Goal: Use online tool/utility: Utilize a website feature to perform a specific function

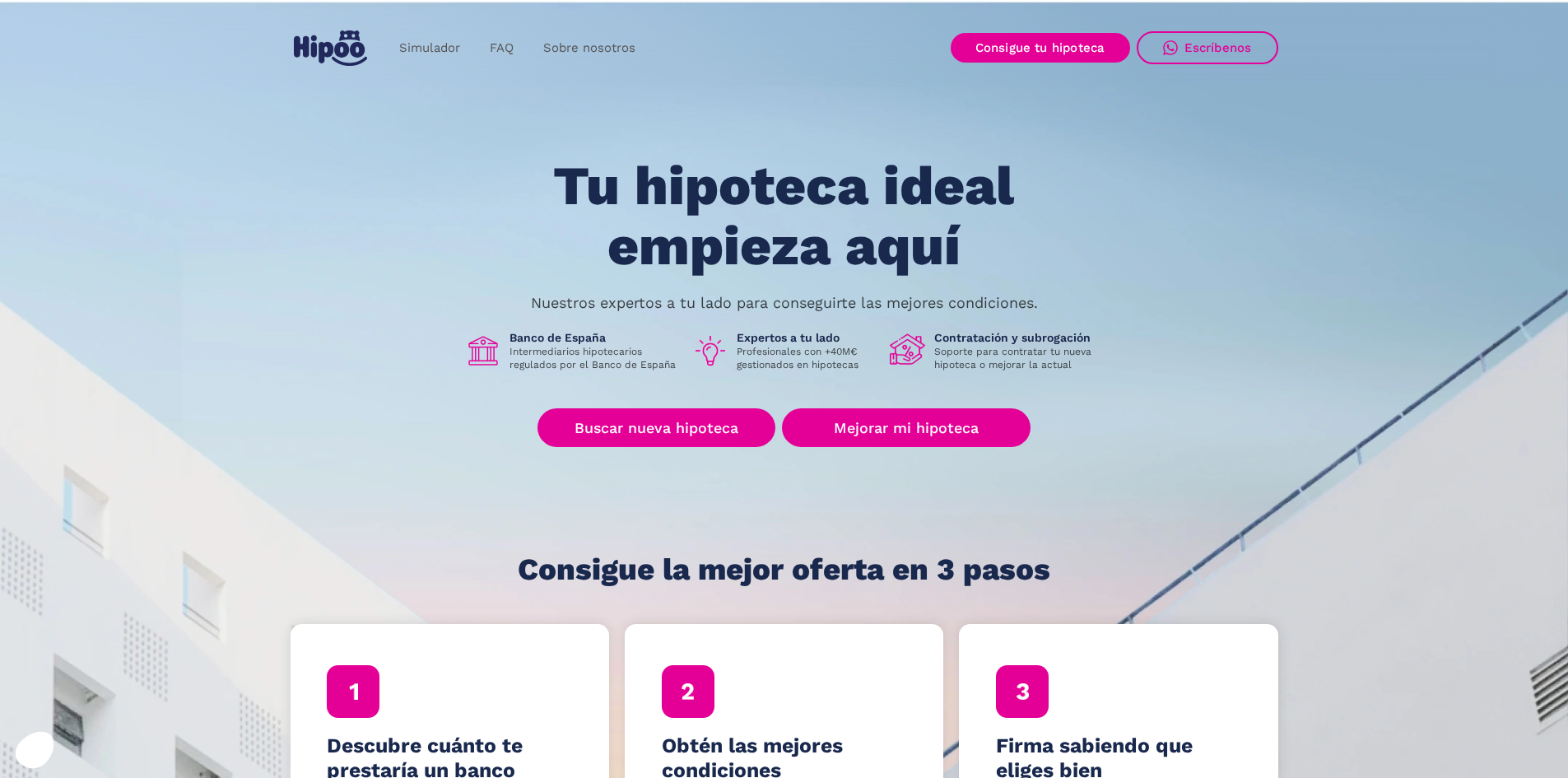
click at [1123, 26] on div "Simulador FAQ Sobre nosotros Buscar nueva hipoteca Mejorar mi hipoteca Login Ac…" at bounding box center [784, 48] width 1568 height 78
click at [711, 430] on link "Buscar nueva hipoteca" at bounding box center [656, 428] width 238 height 38
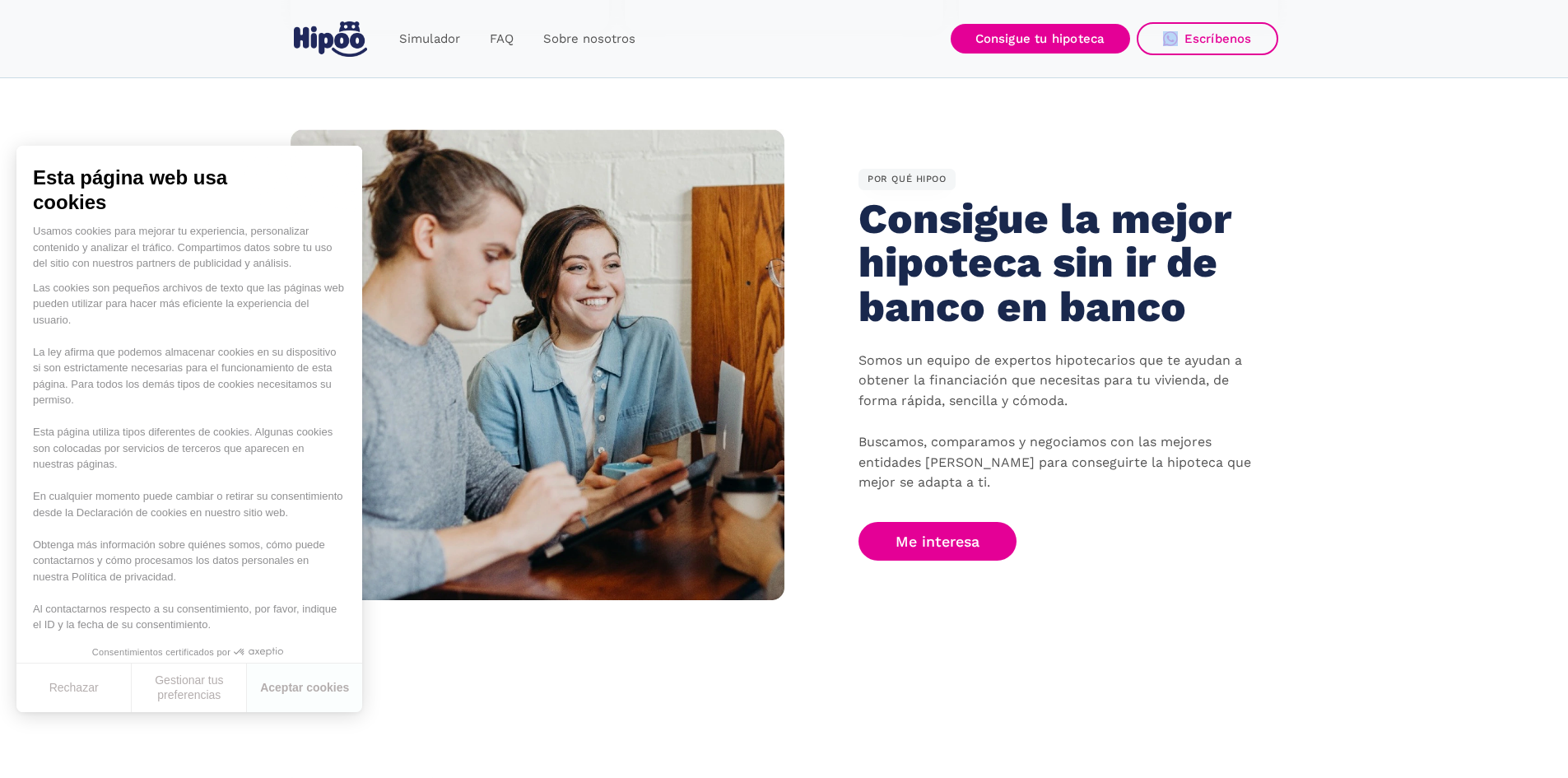
scroll to position [1070, 0]
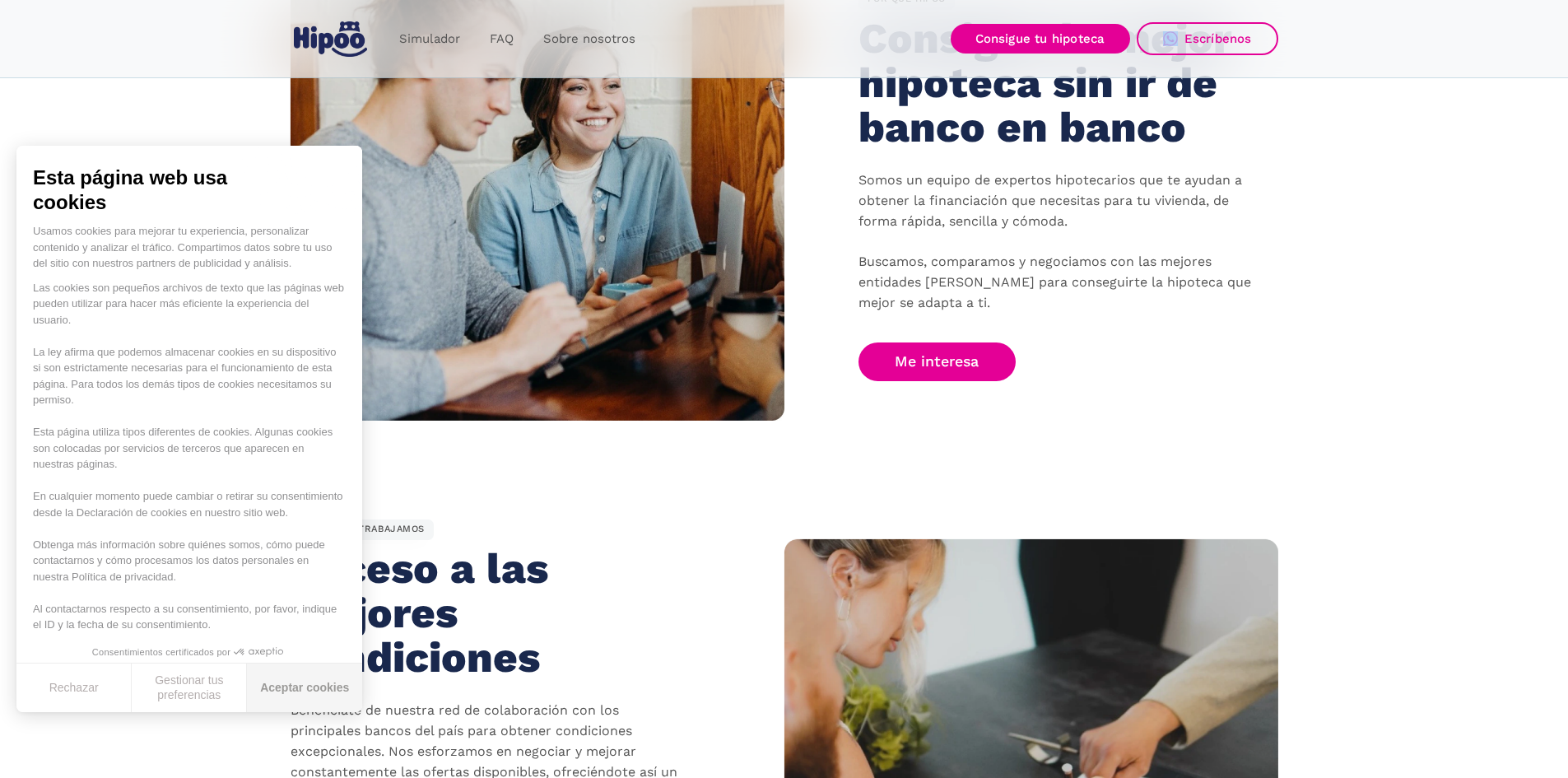
click at [309, 684] on button "Aceptar cookies" at bounding box center [304, 688] width 115 height 48
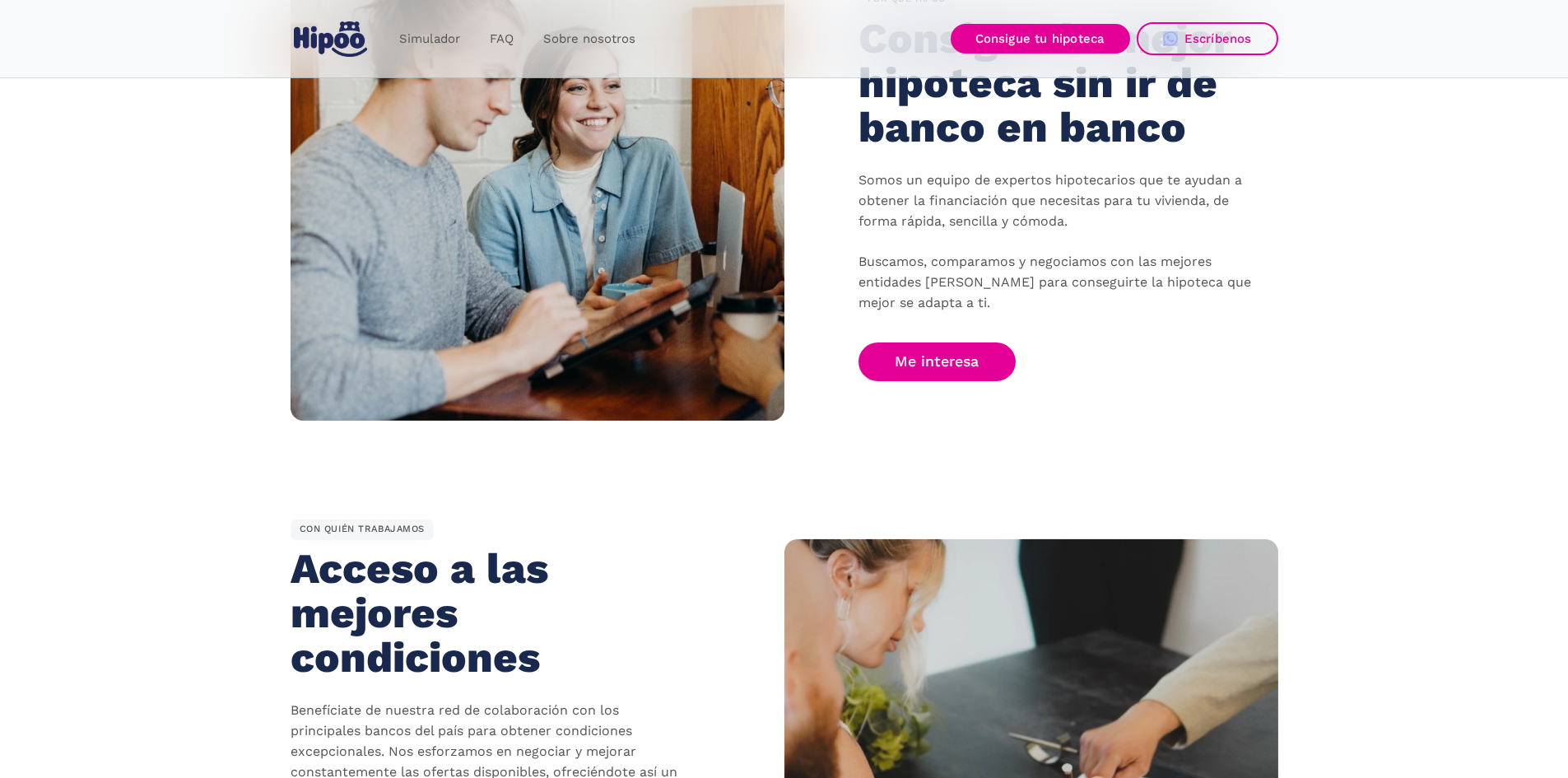
scroll to position [1647, 0]
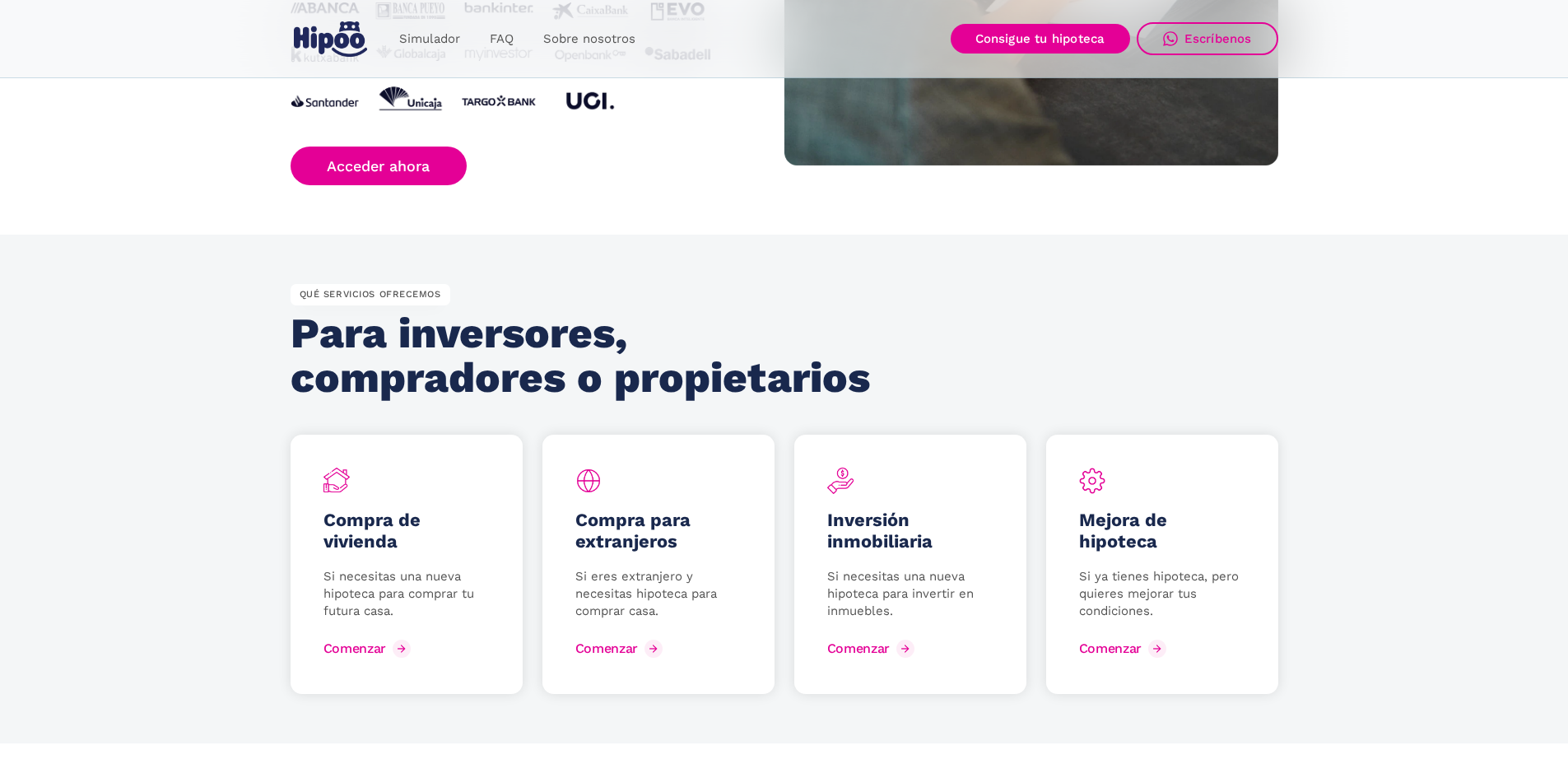
click at [512, 346] on h2 "Para inversores, compradores o propietarios" at bounding box center [586, 355] width 590 height 89
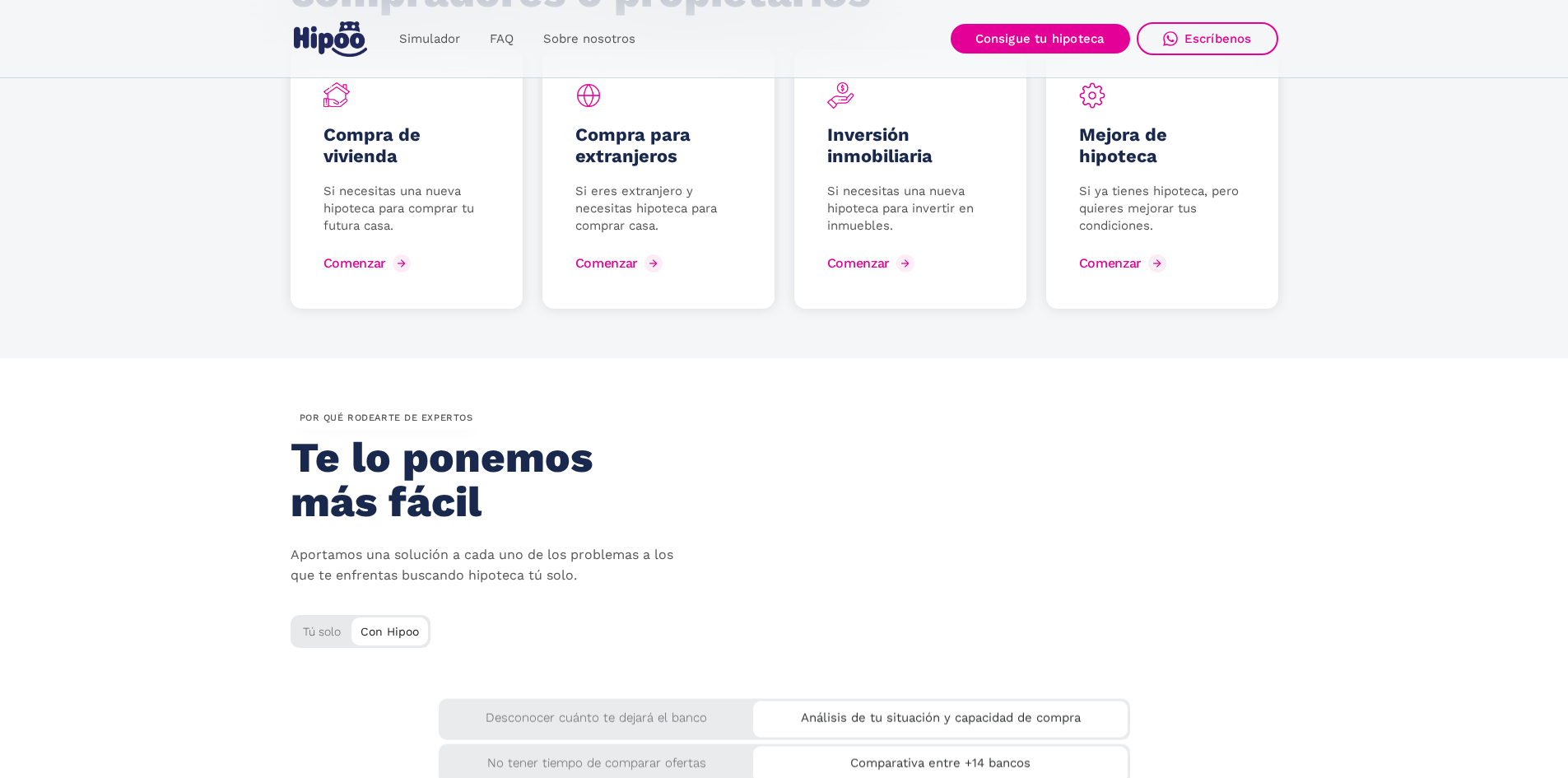
scroll to position [2552, 0]
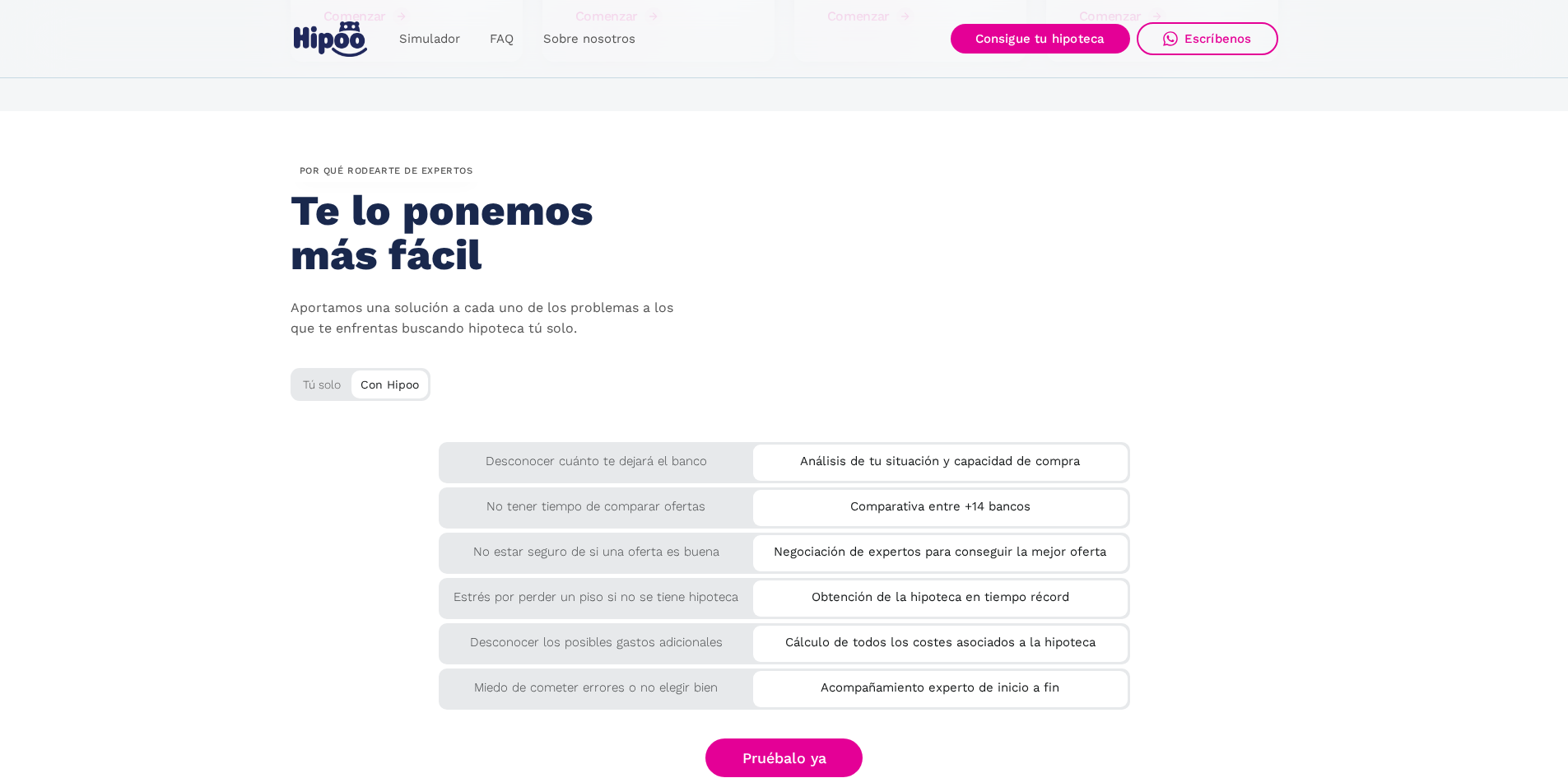
click at [335, 389] on div "Tú solo" at bounding box center [361, 381] width 140 height 28
click at [398, 385] on div "Con Hipoo" at bounding box center [390, 383] width 77 height 25
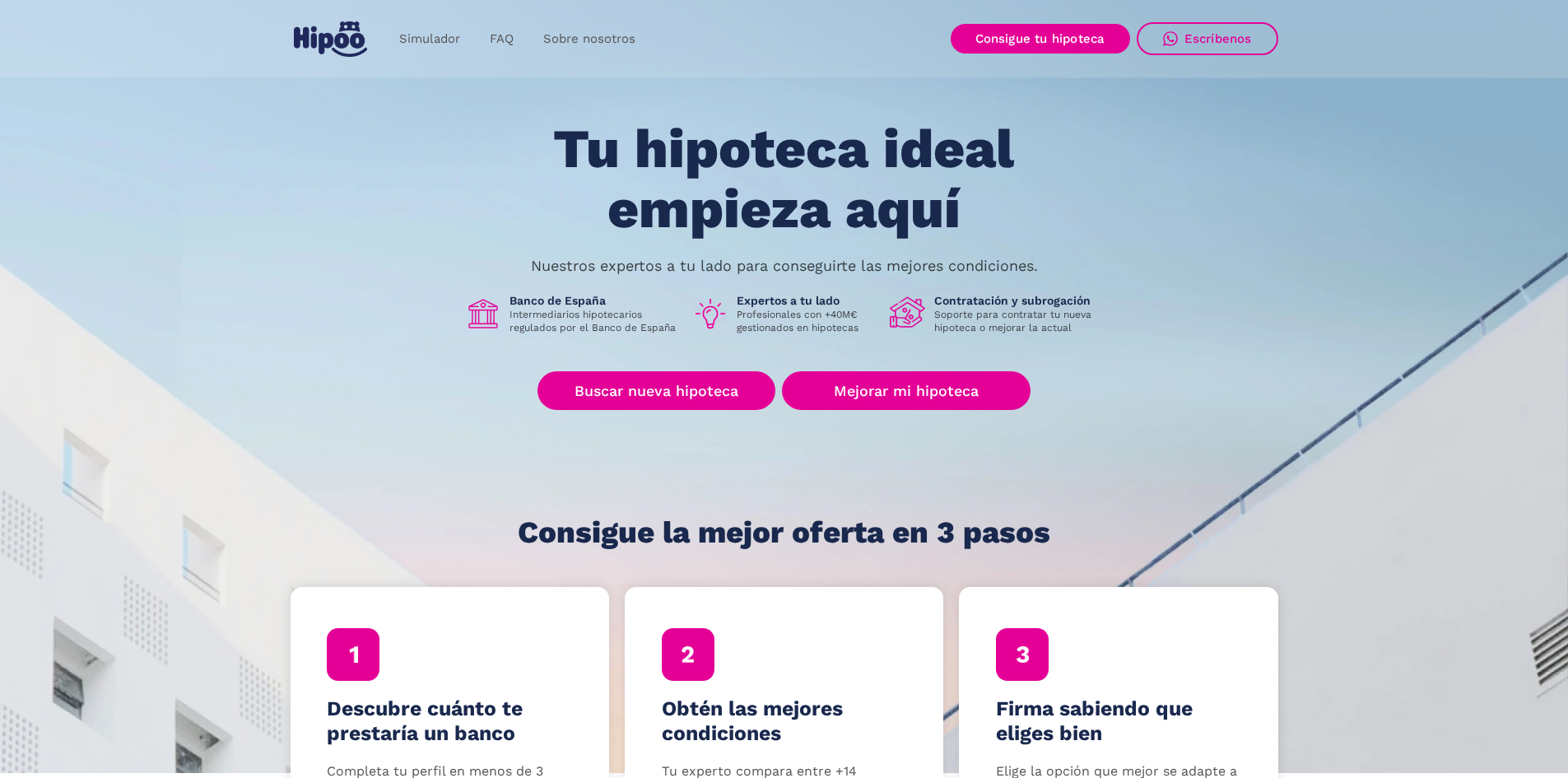
scroll to position [0, 0]
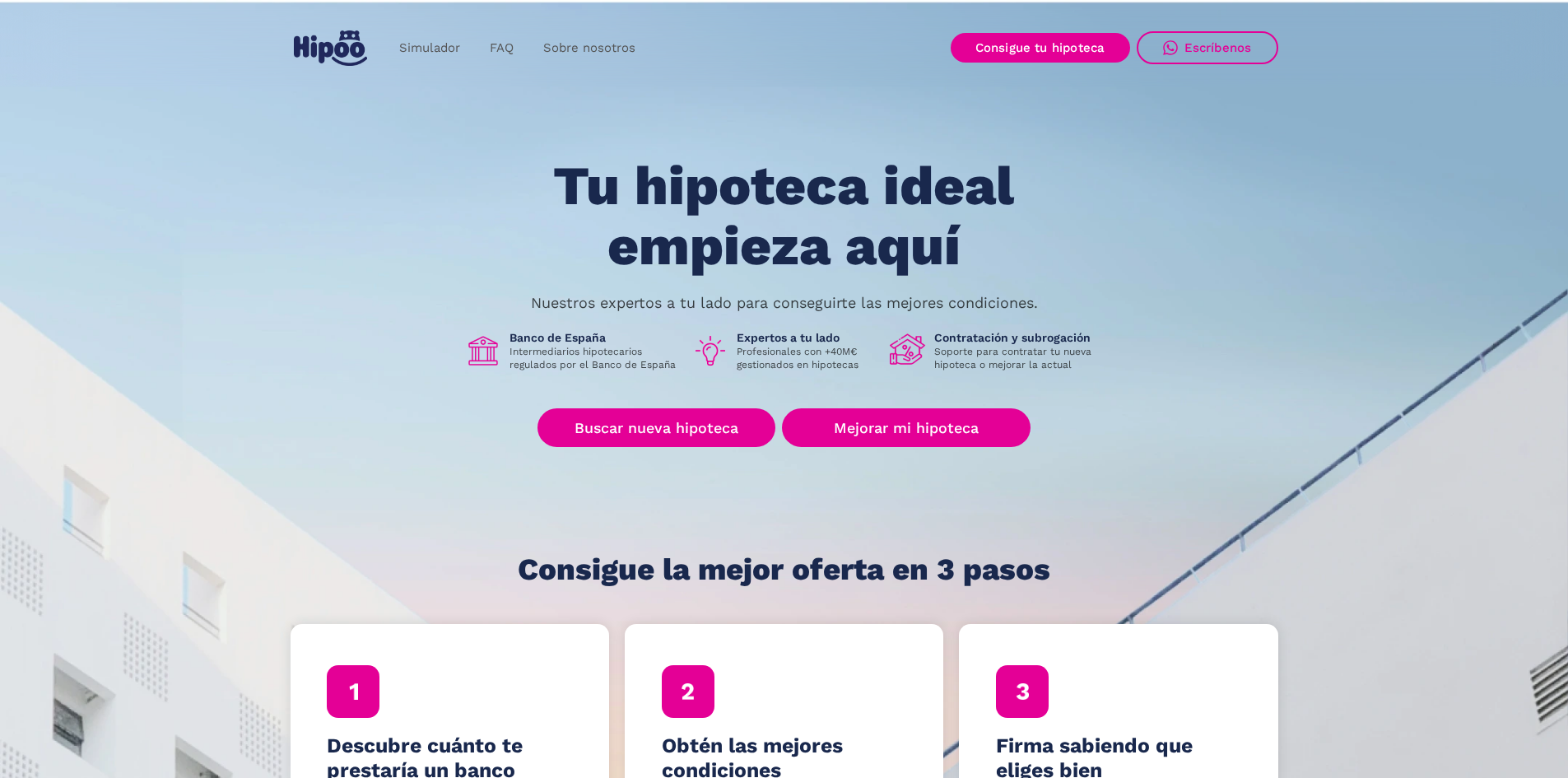
click at [348, 52] on img "home" at bounding box center [330, 48] width 73 height 35
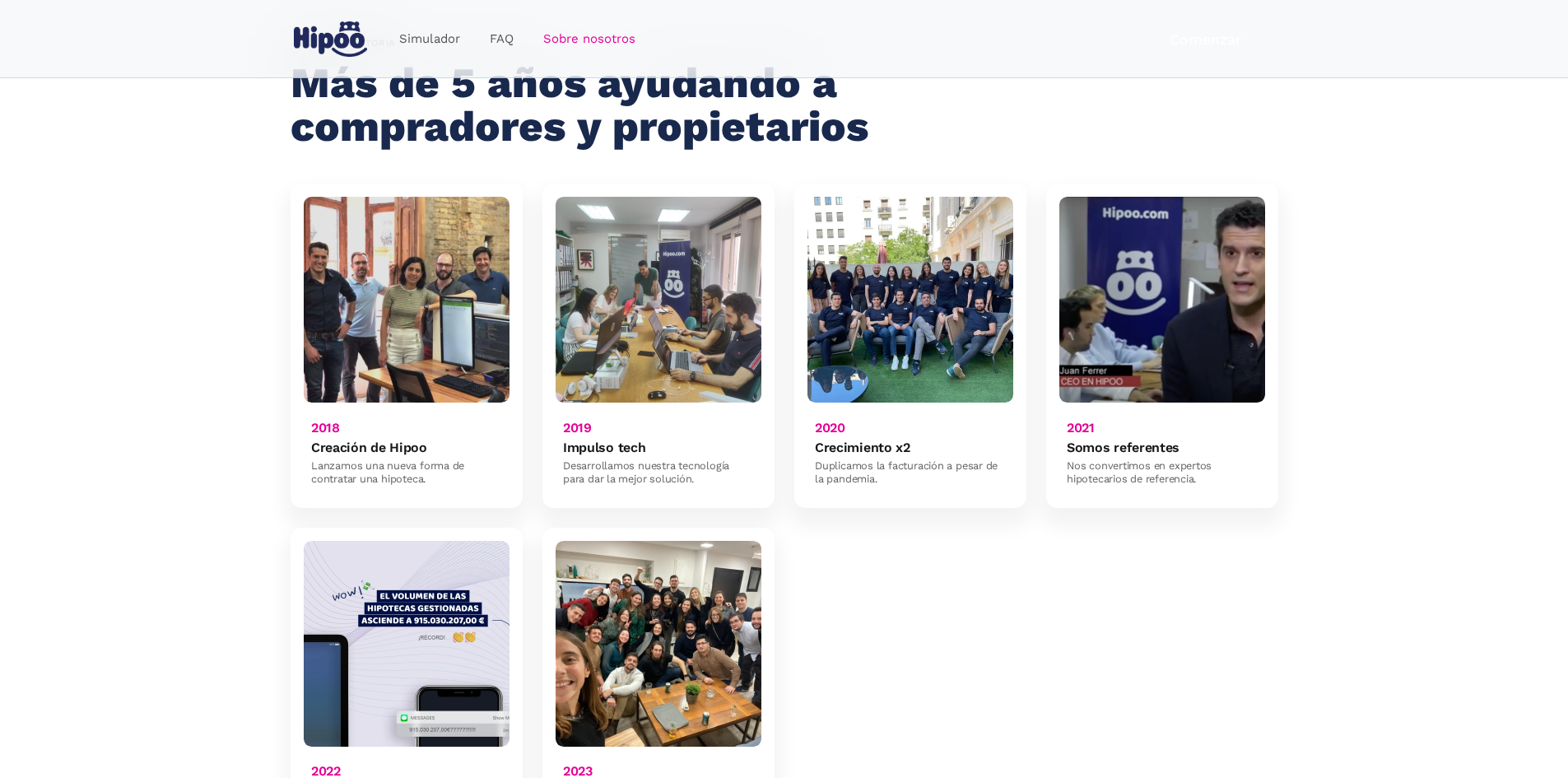
scroll to position [1070, 0]
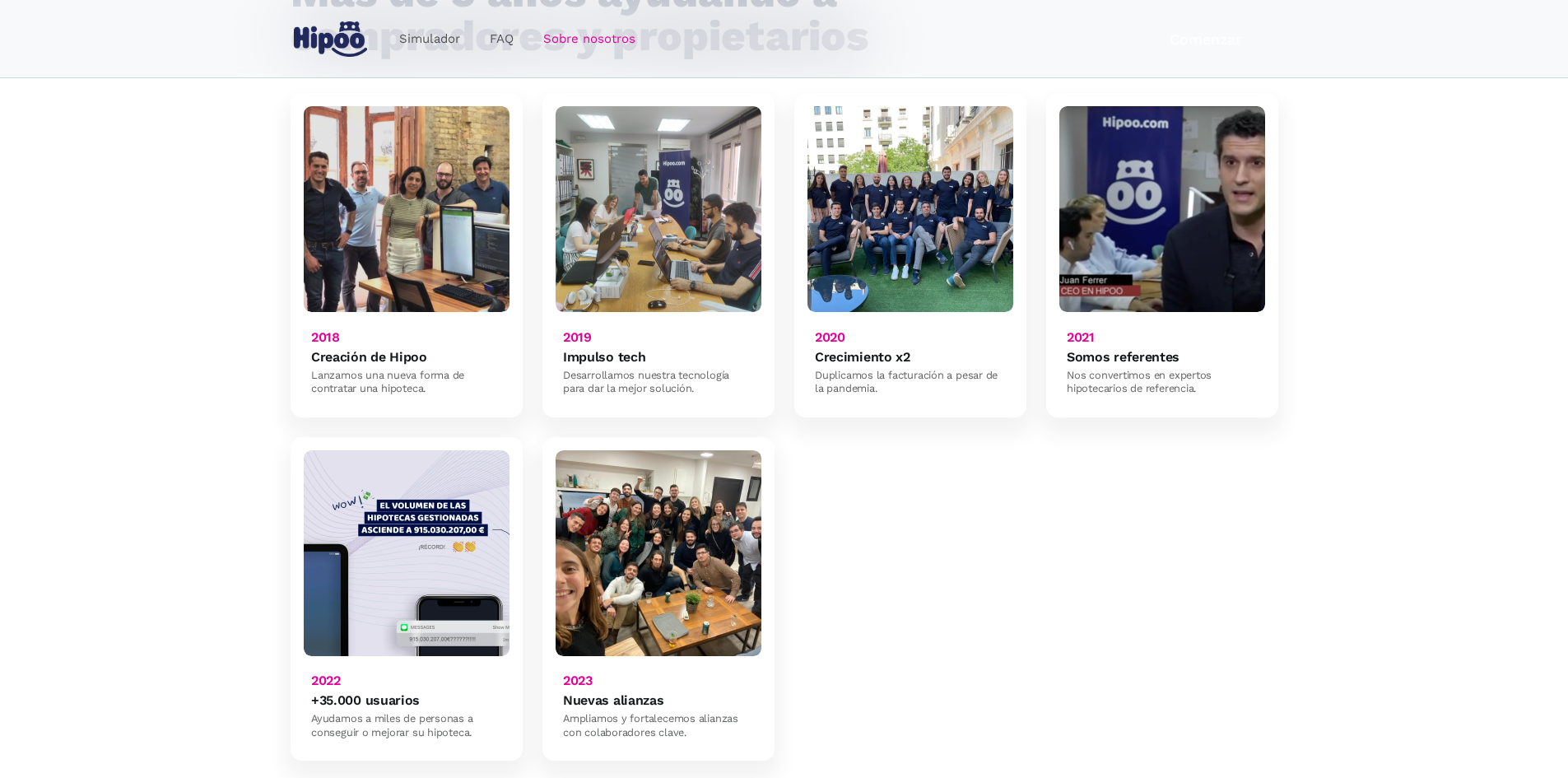
click at [646, 523] on img at bounding box center [658, 553] width 206 height 206
click at [669, 475] on img at bounding box center [658, 553] width 206 height 206
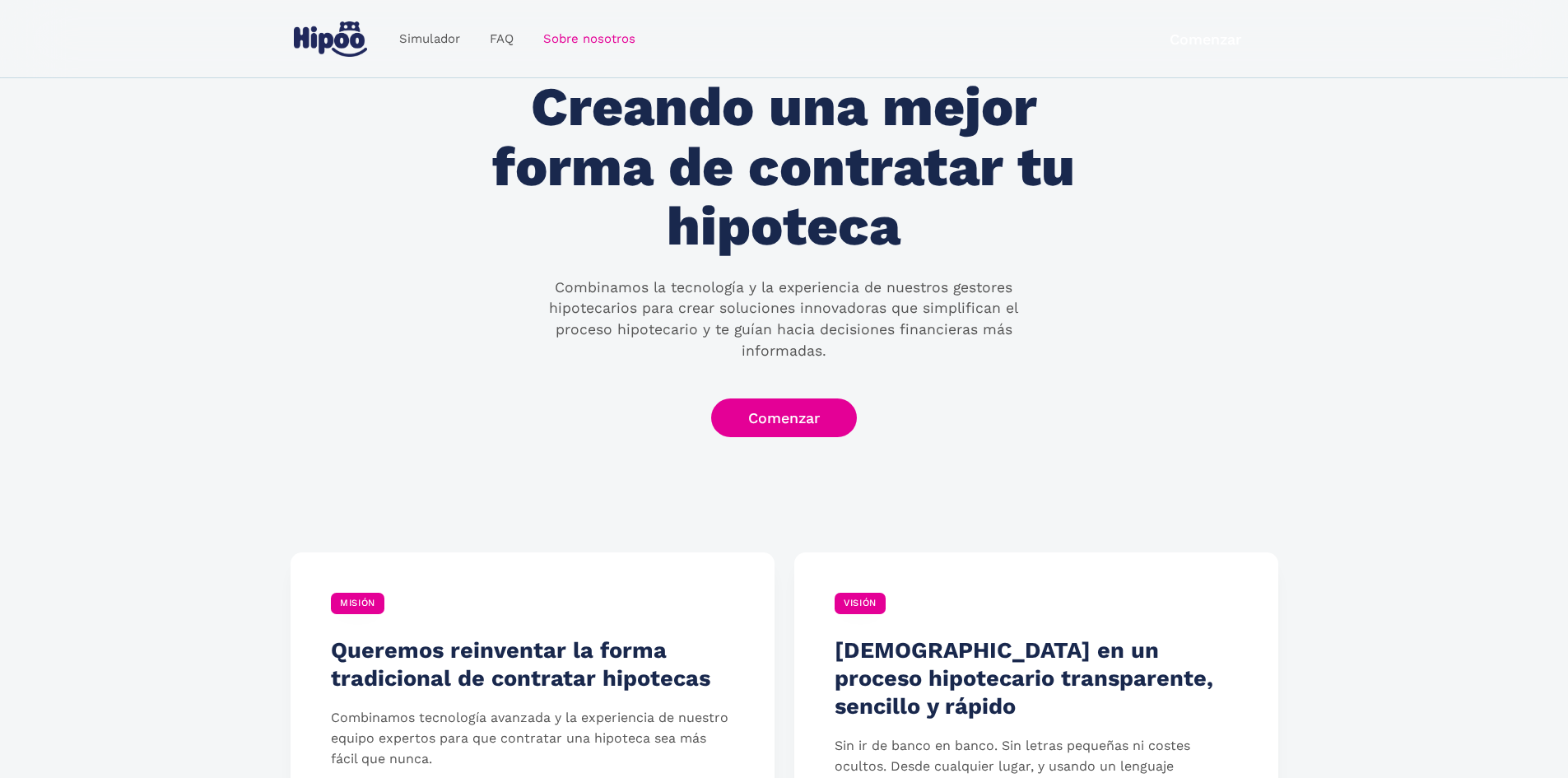
scroll to position [0, 0]
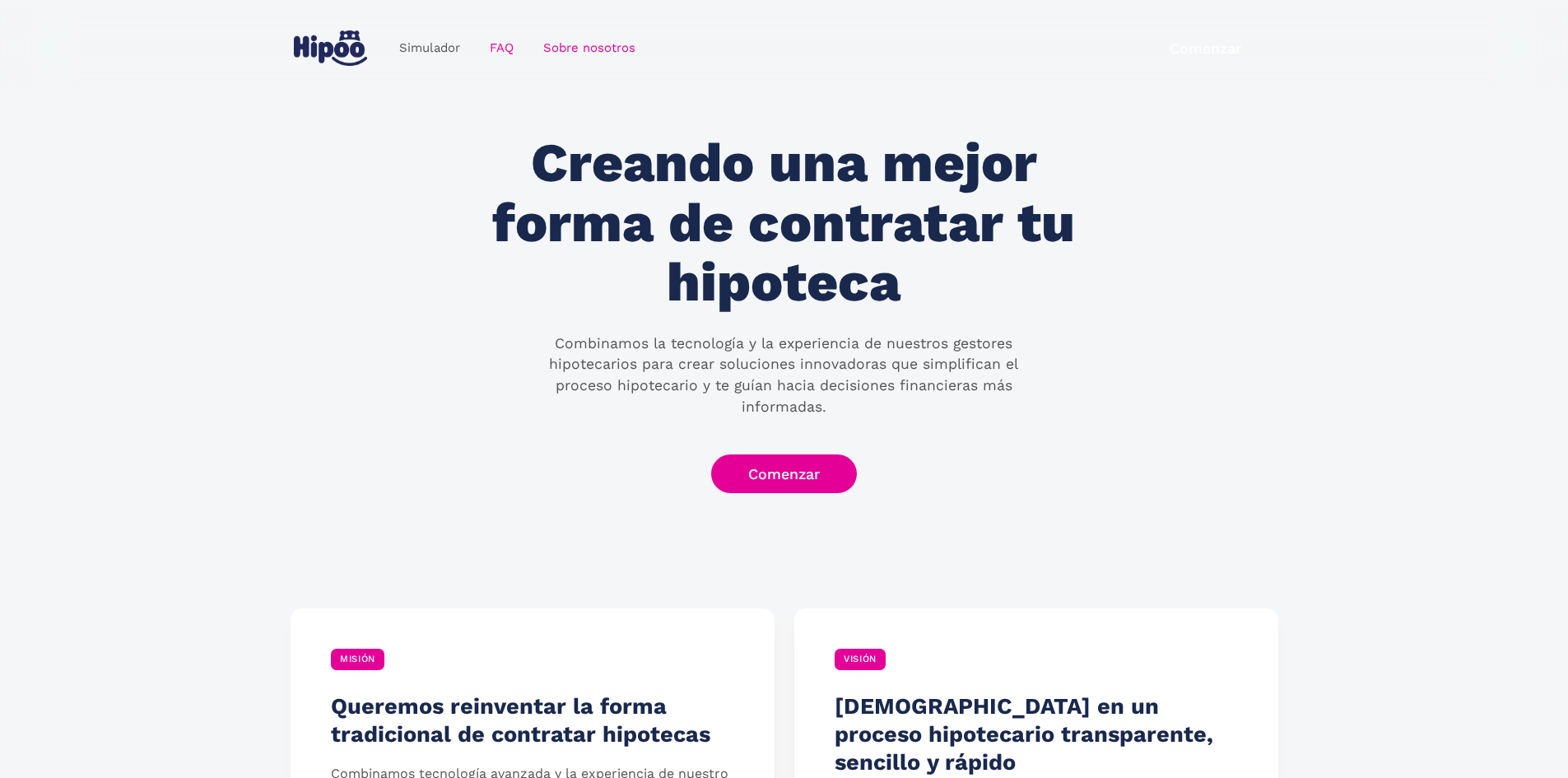
click at [489, 51] on link "FAQ" at bounding box center [502, 48] width 53 height 33
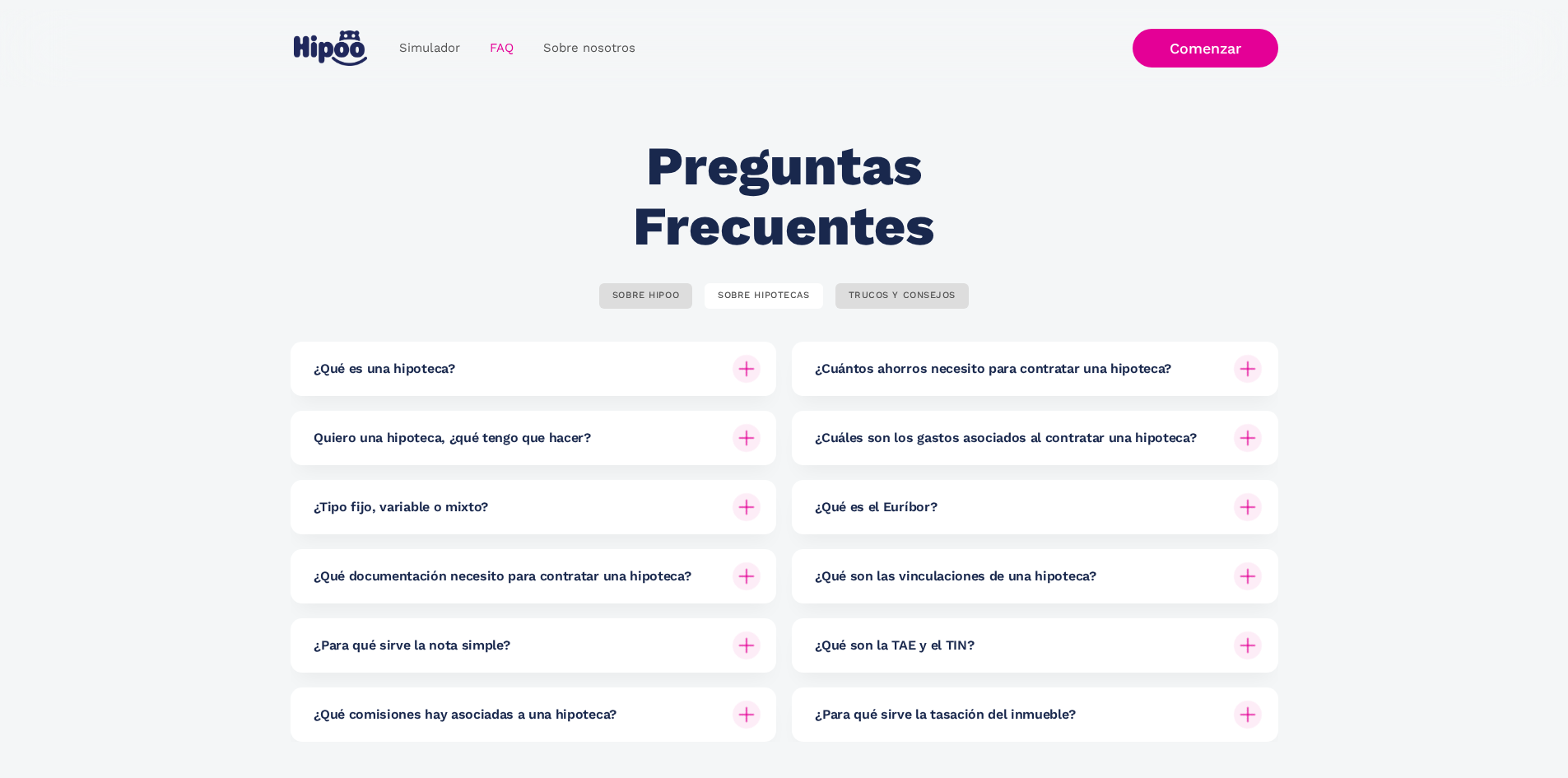
click at [1098, 376] on h6 "¿Cuántos ahorros necesito para contratar una hipoteca?" at bounding box center [992, 369] width 356 height 18
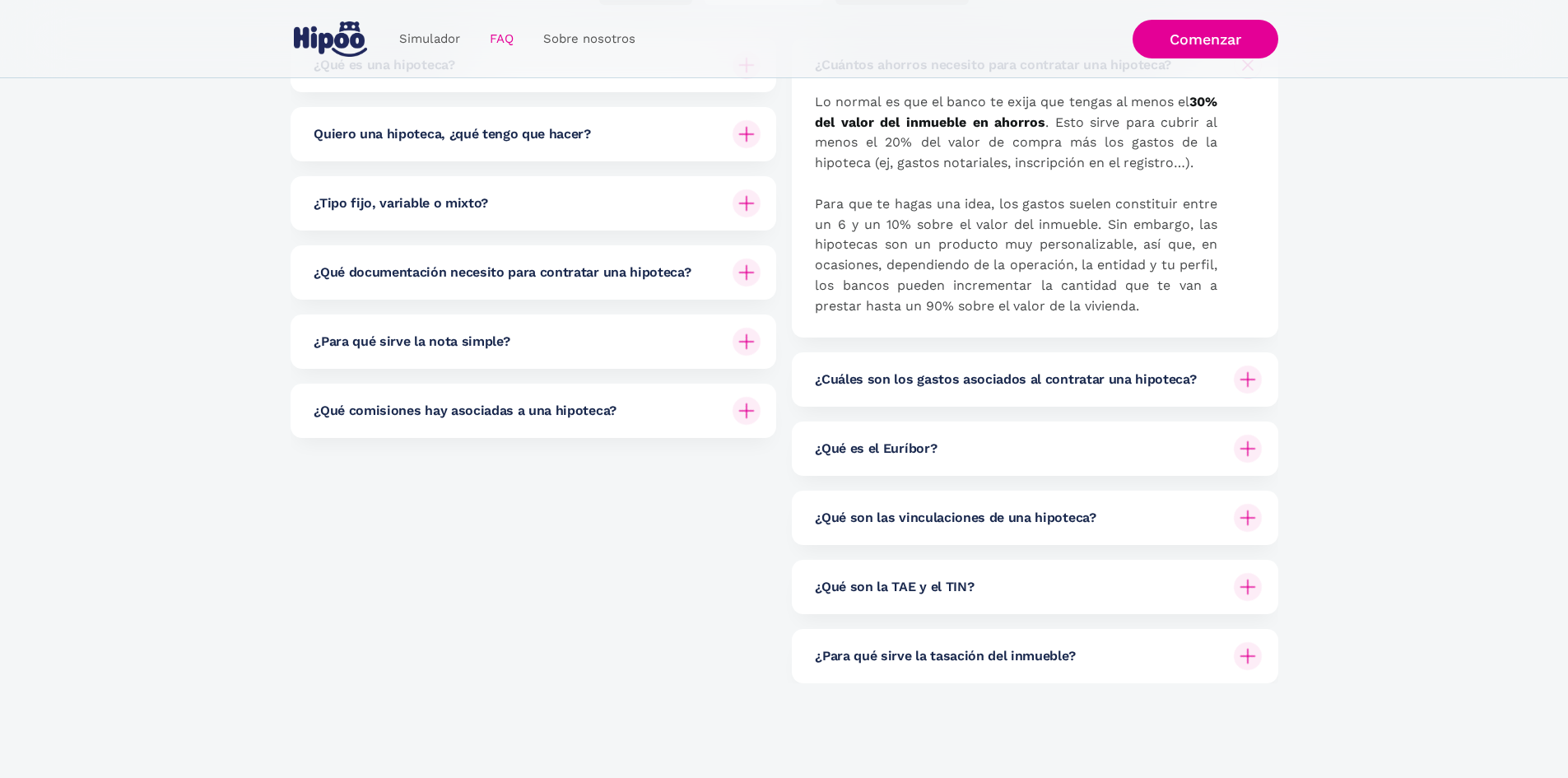
scroll to position [412, 0]
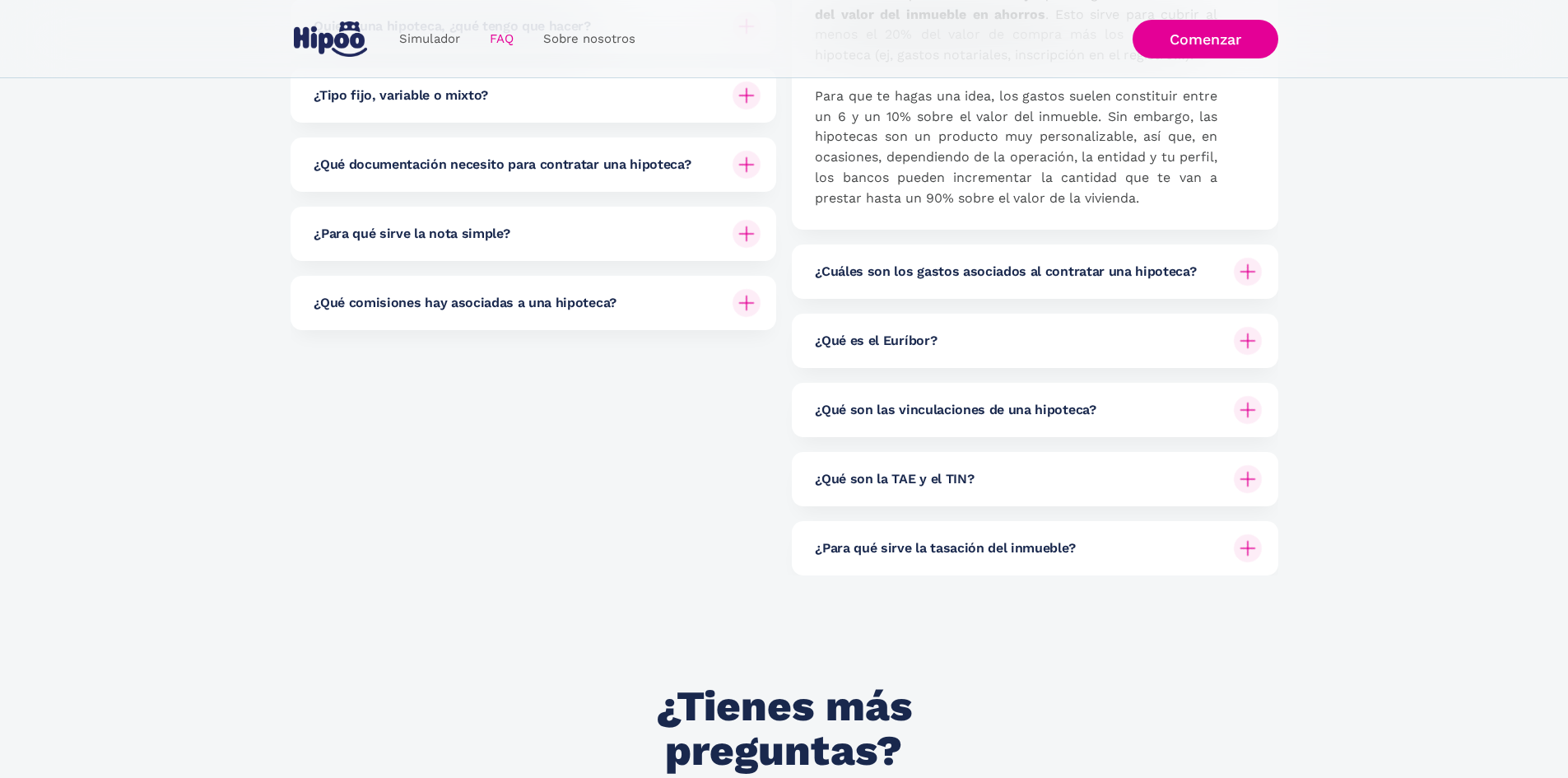
click at [1019, 433] on div "¿Qué son las vinculaciones de una hipoteca?" at bounding box center [1038, 409] width 447 height 54
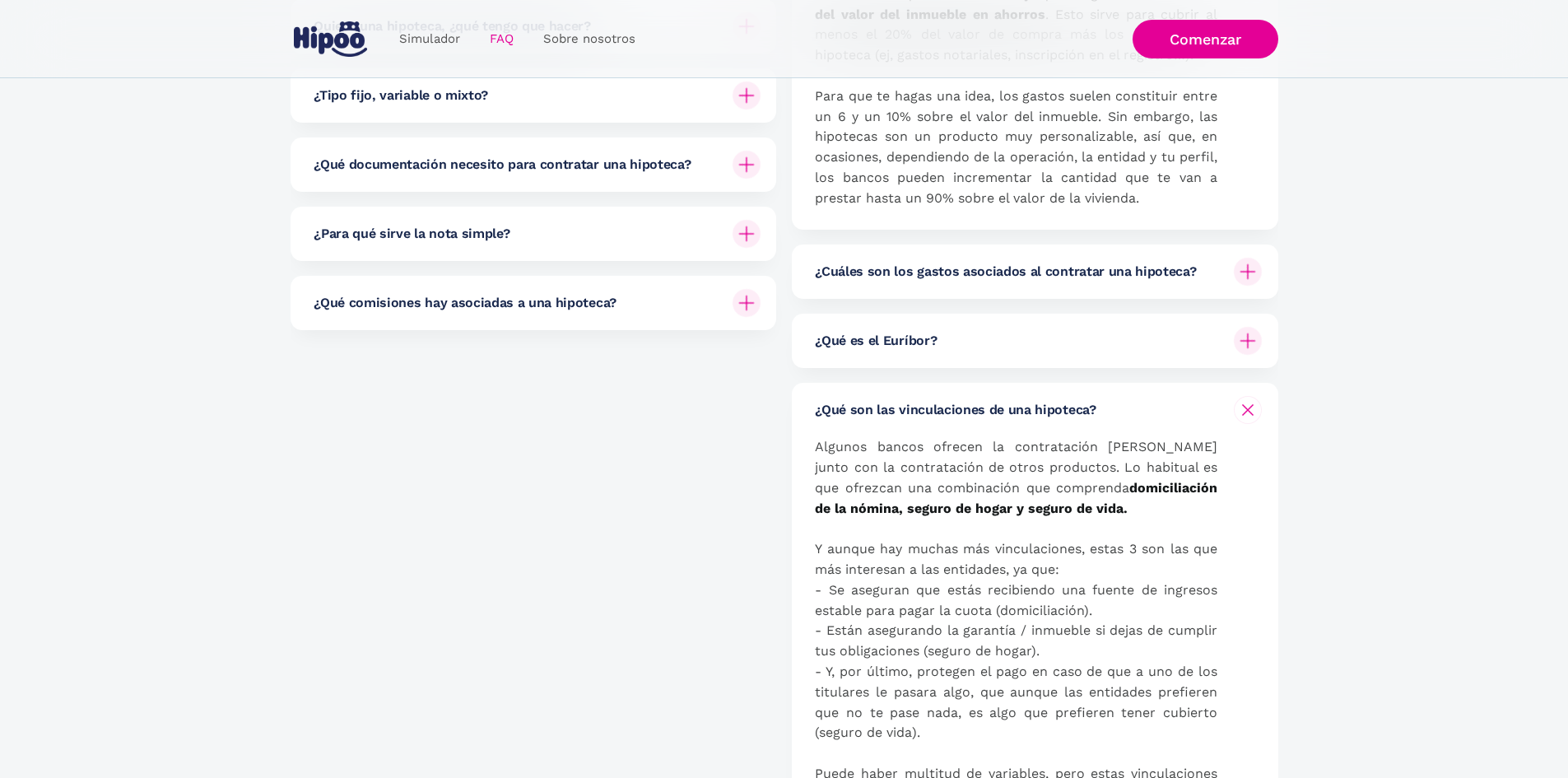
click at [1019, 433] on div "¿Qué son las vinculaciones de una hipoteca?" at bounding box center [1038, 409] width 447 height 54
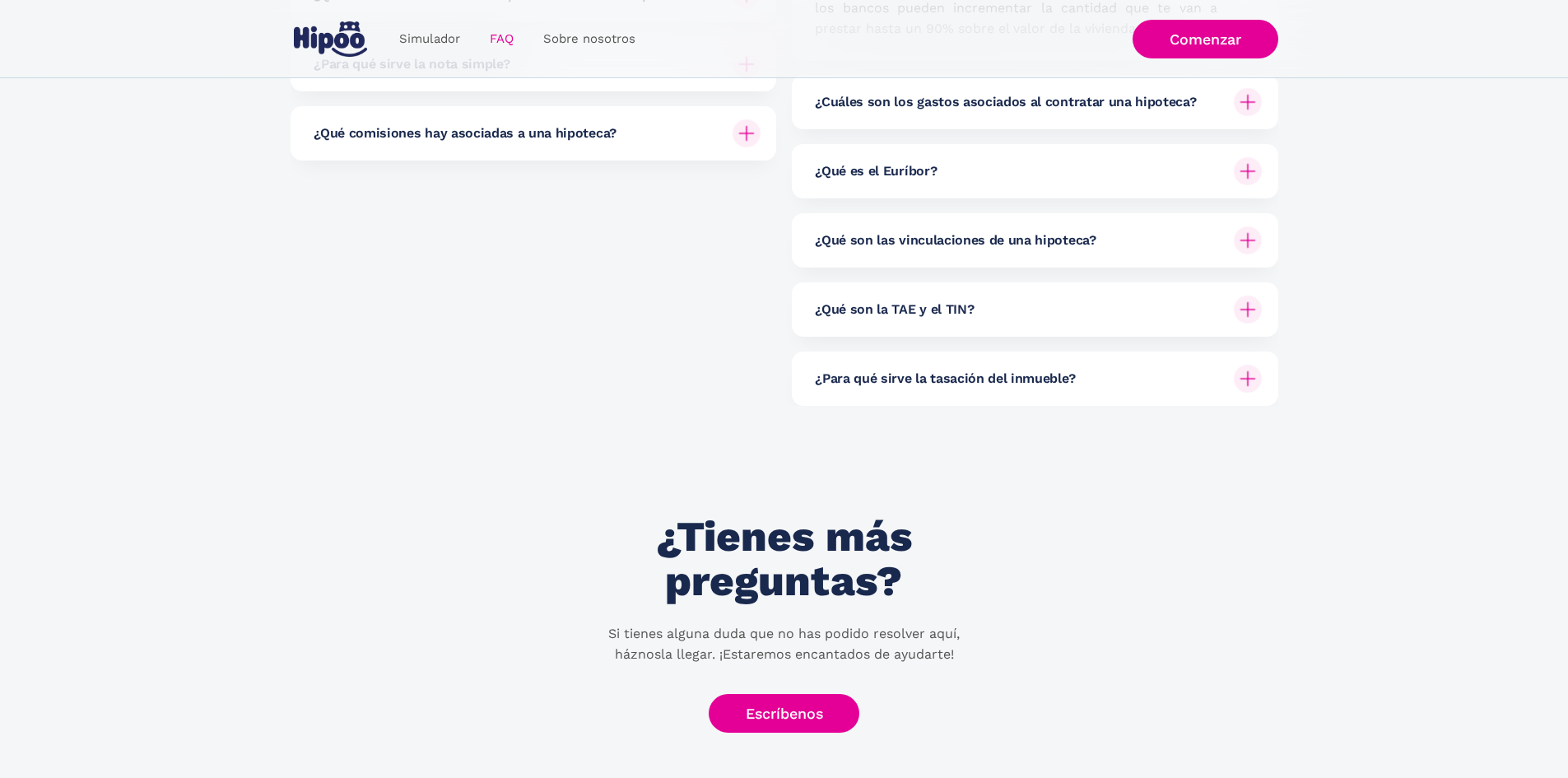
scroll to position [576, 0]
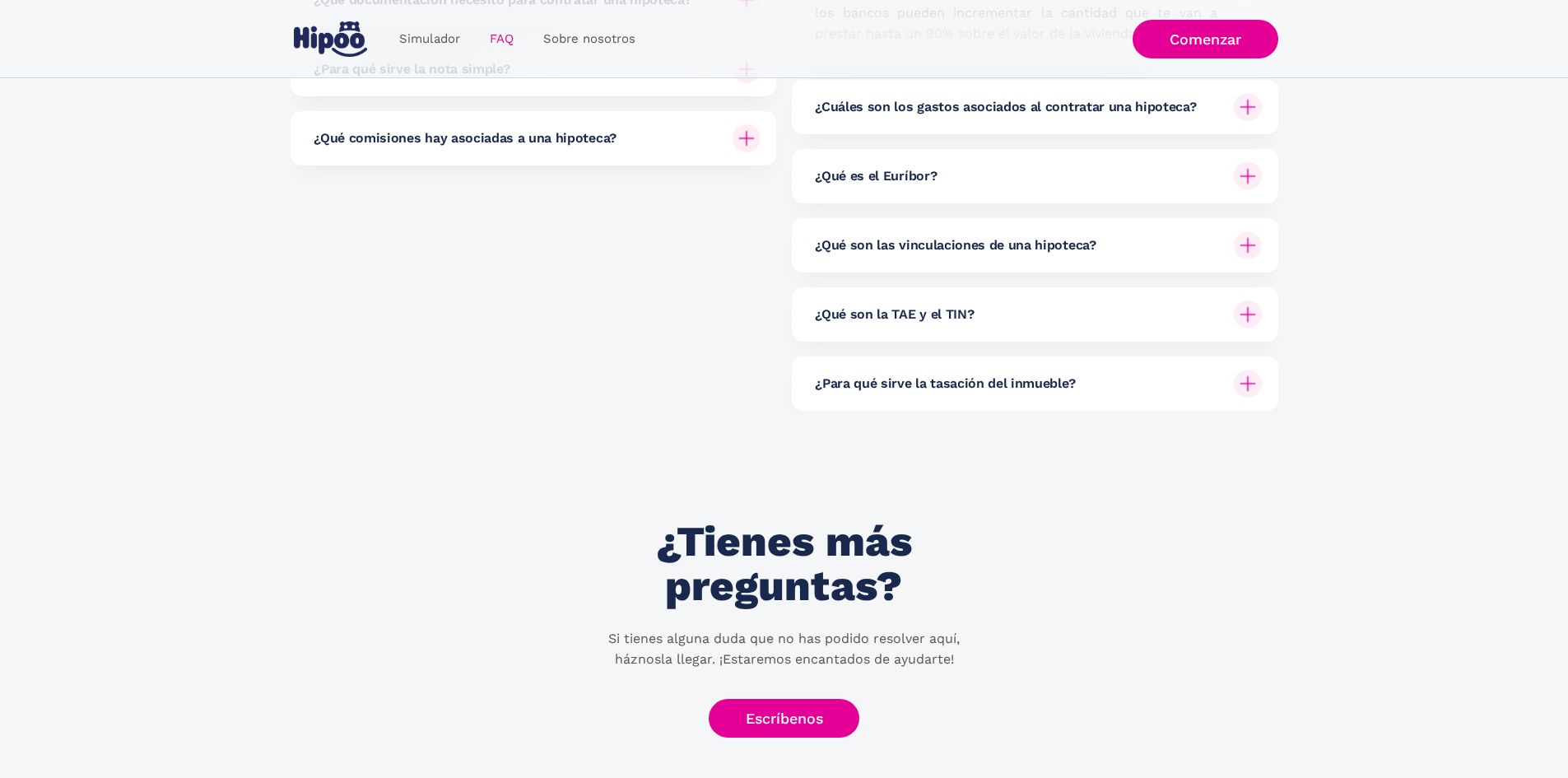
click at [976, 396] on div "¿Para qué sirve la tasación del inmueble?" at bounding box center [1038, 383] width 447 height 54
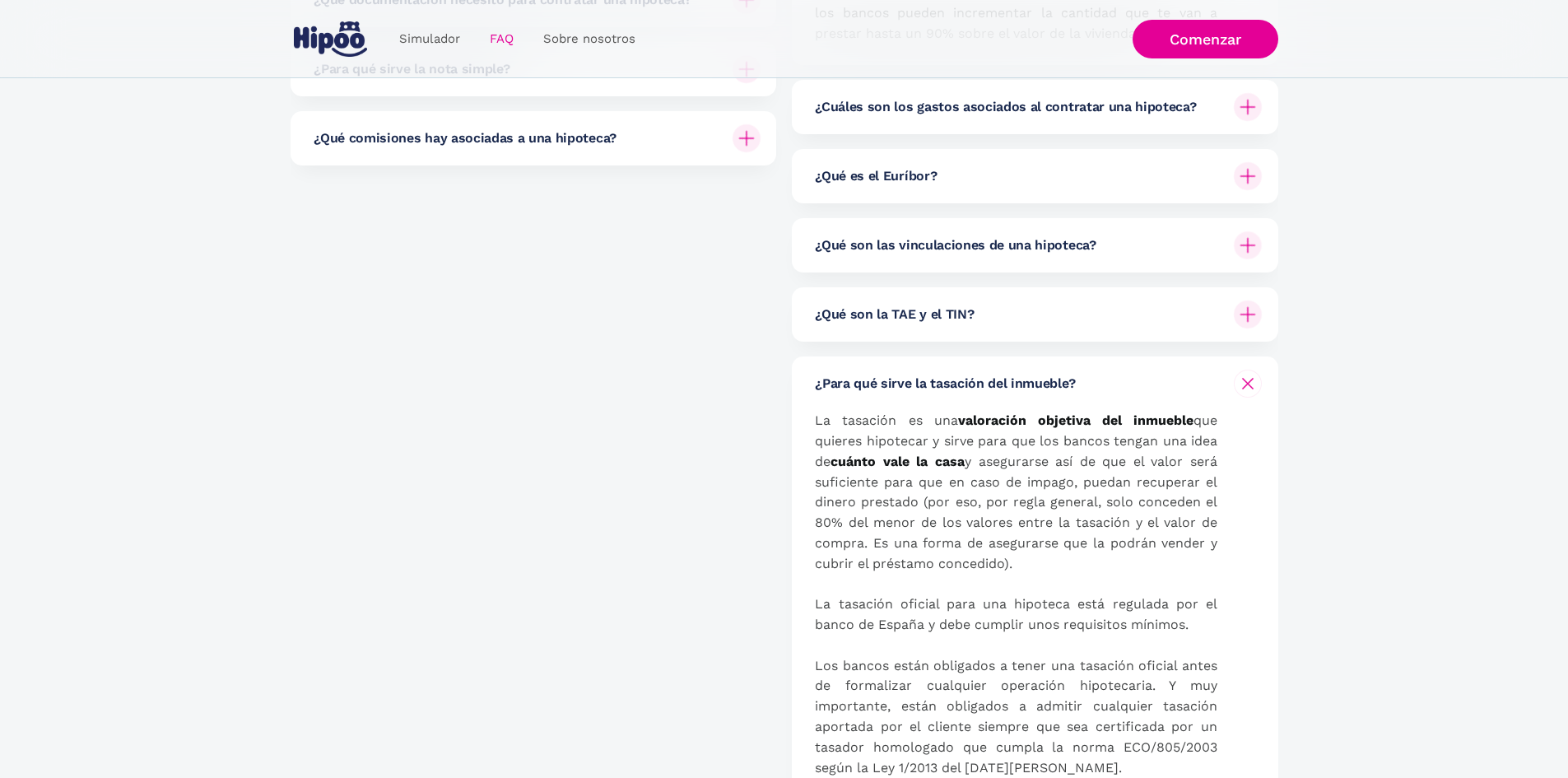
click at [973, 275] on div "¿Cuántos ahorros necesito para contratar una hipoteca? Lo normal es que el banc…" at bounding box center [1034, 283] width 486 height 1034
click at [979, 348] on div "¿Cuántos ahorros necesito para contratar una hipoteca? Lo normal es que el banc…" at bounding box center [1034, 283] width 486 height 1034
click at [973, 322] on div "¿Qué son la TAE y el TIN?" at bounding box center [1038, 314] width 447 height 54
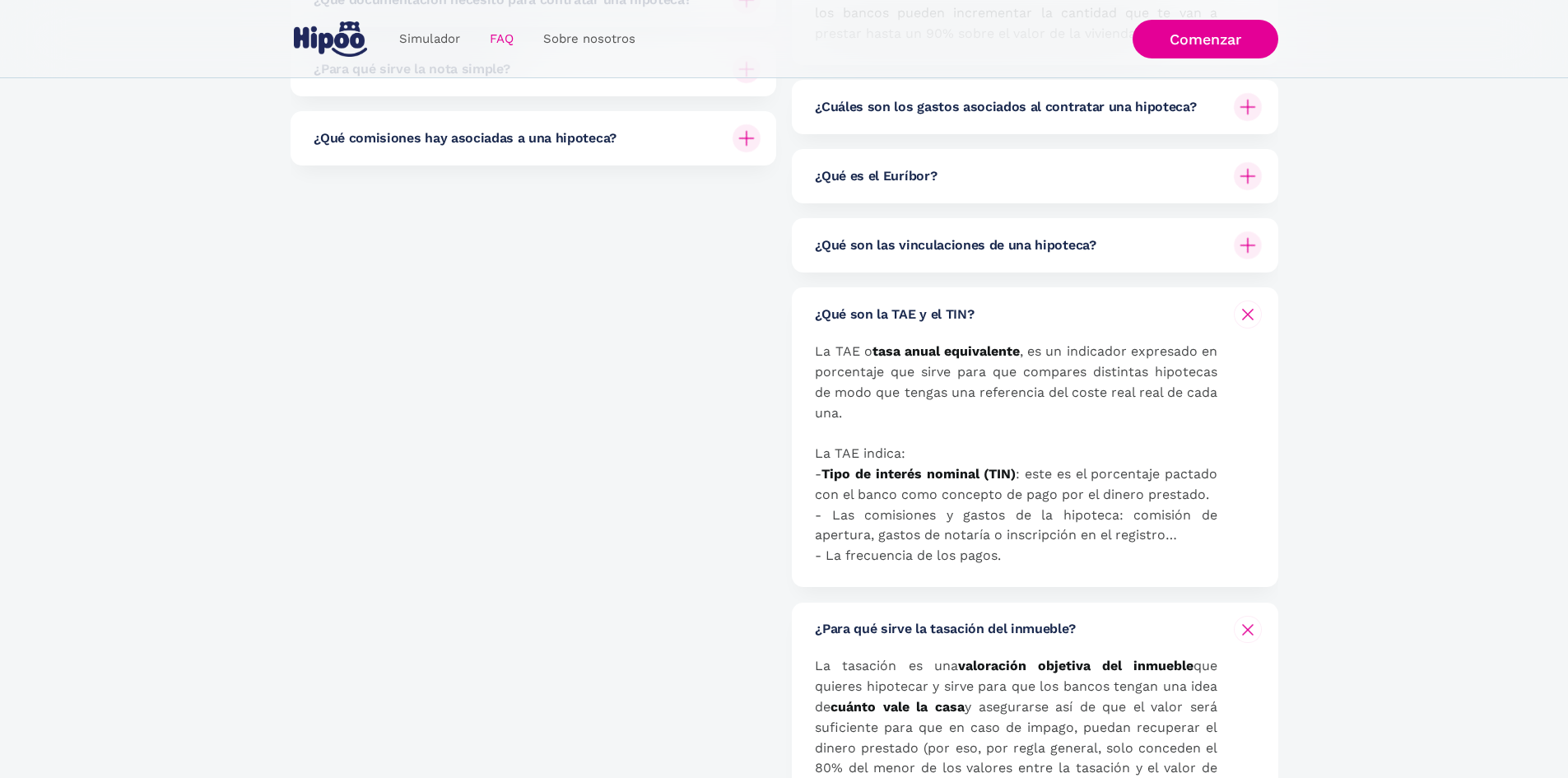
click at [959, 307] on h6 "¿Qué son la TAE y el TIN?" at bounding box center [894, 314] width 159 height 18
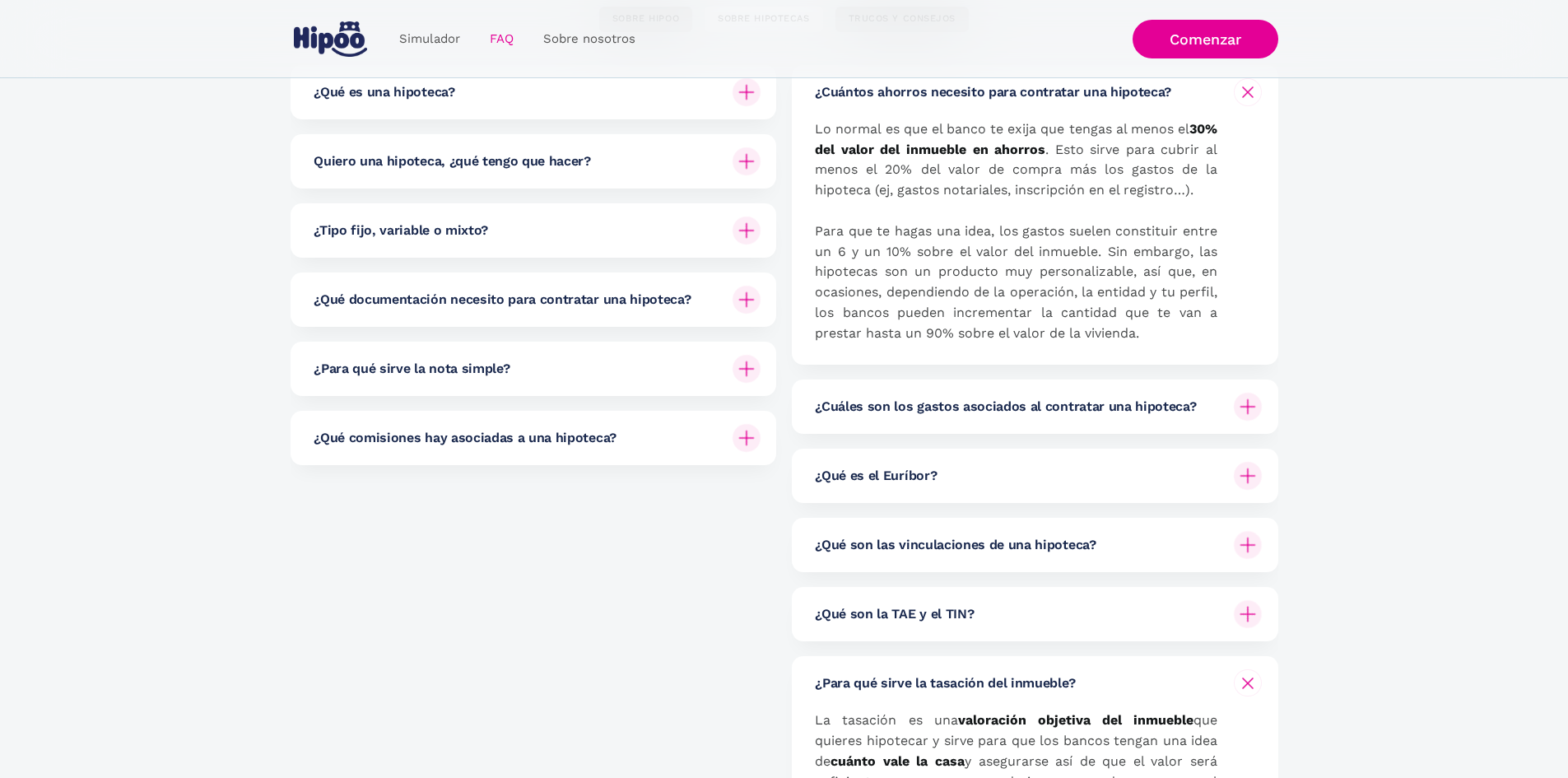
scroll to position [247, 0]
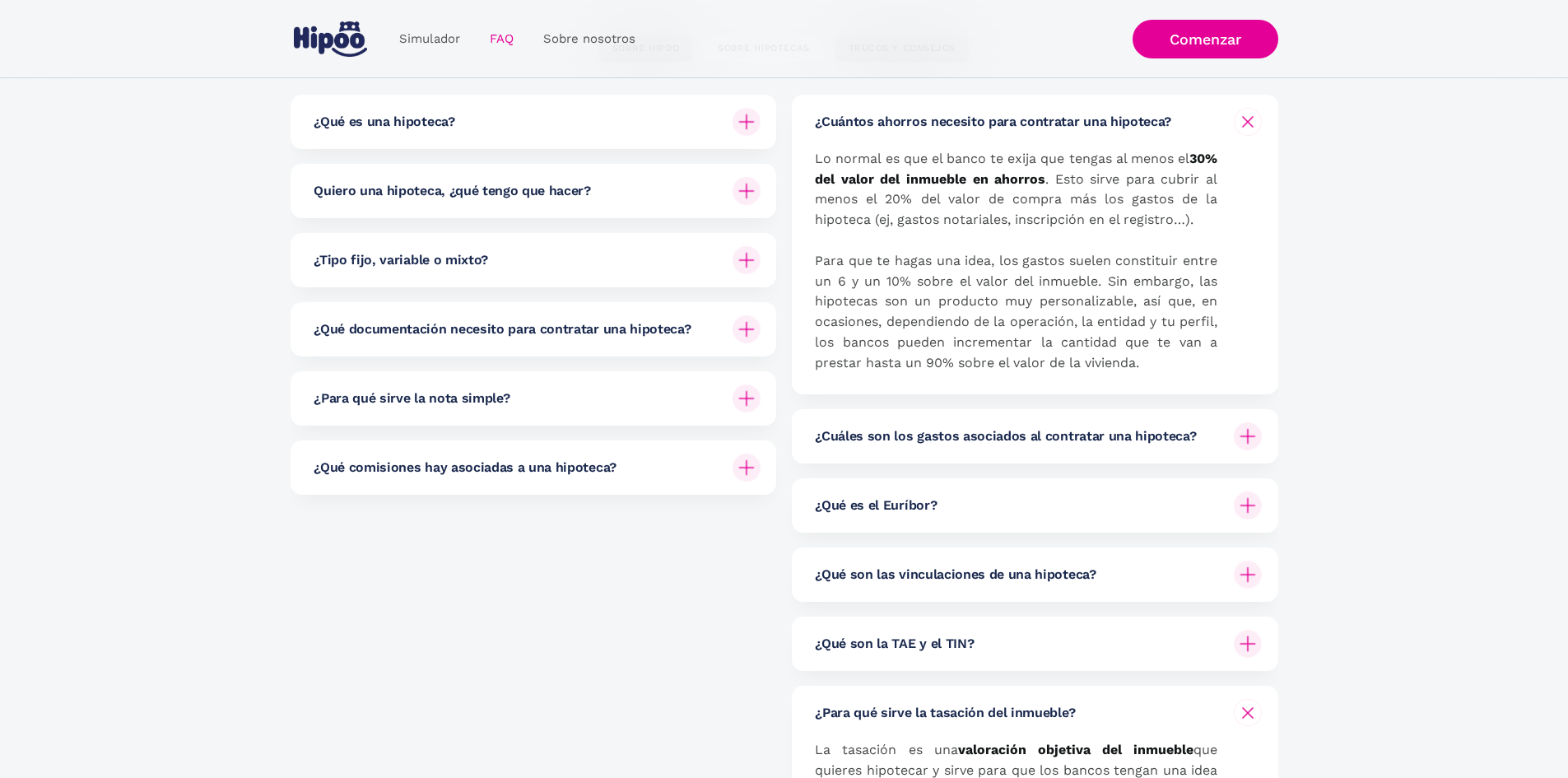
click at [616, 464] on div "¿Qué comisiones hay asociadas a una hipoteca?" at bounding box center [537, 467] width 447 height 54
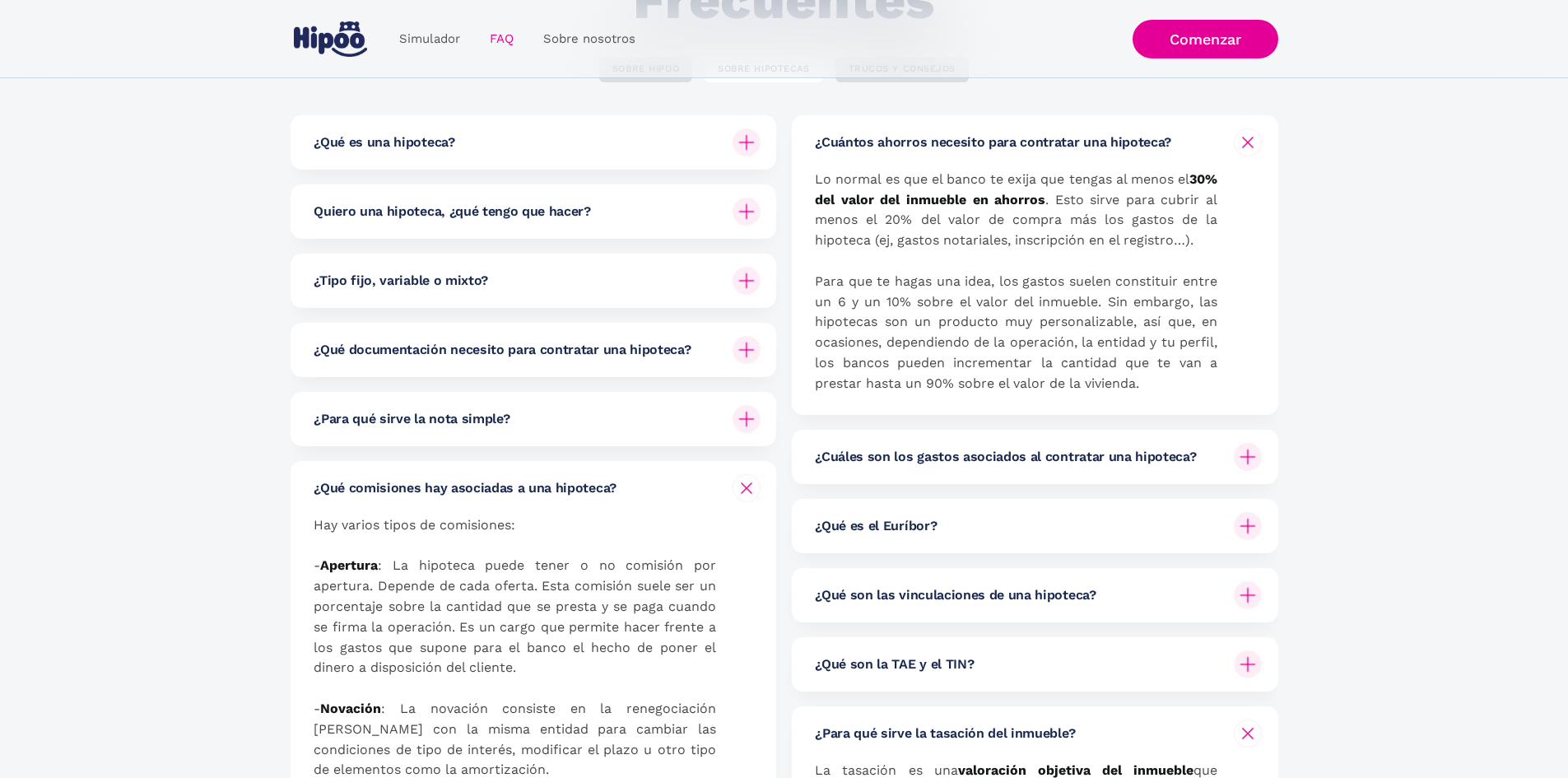
scroll to position [83, 0]
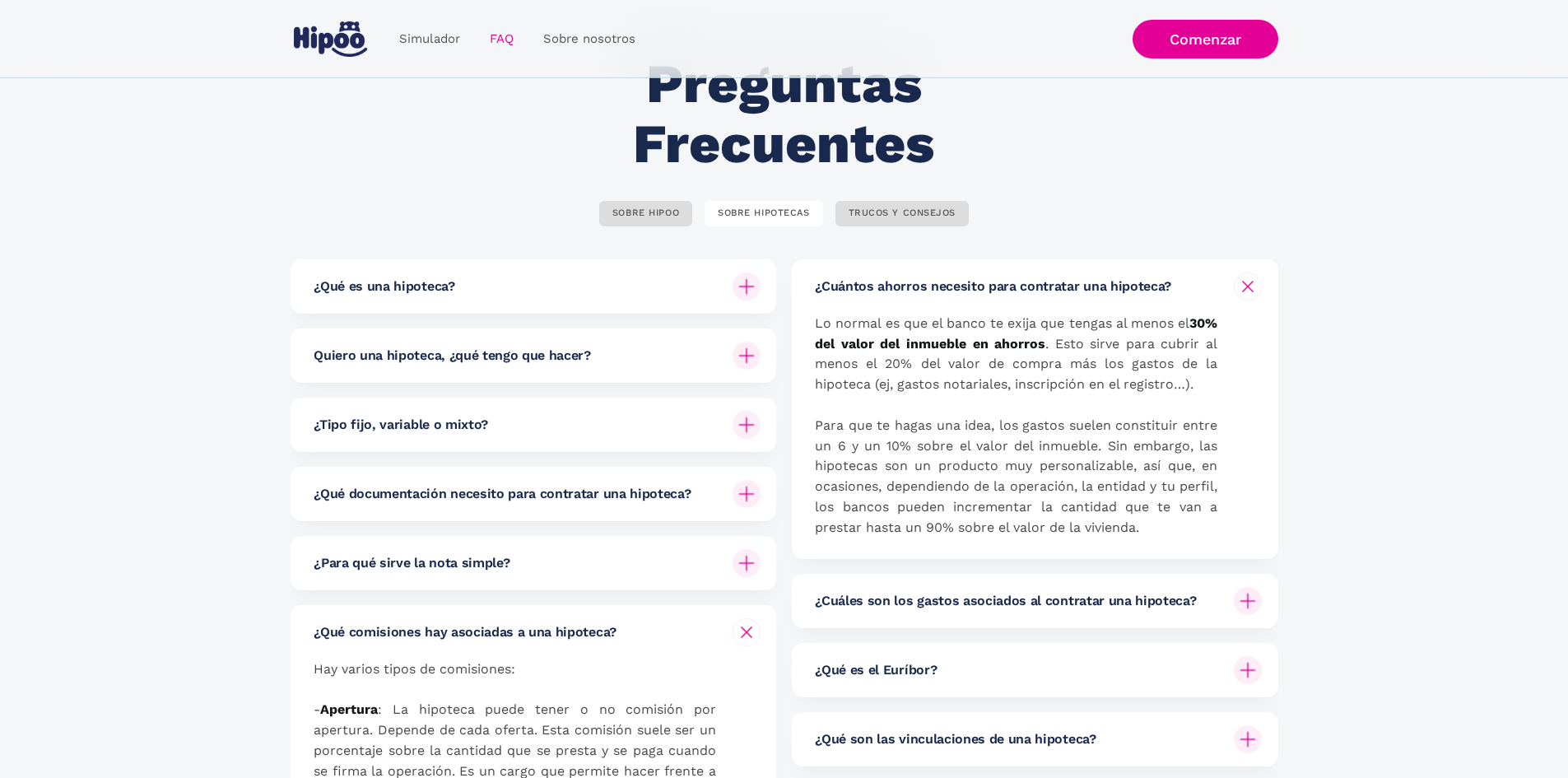
click at [582, 406] on div "¿Tipo fijo, variable o mixto?" at bounding box center [537, 424] width 447 height 54
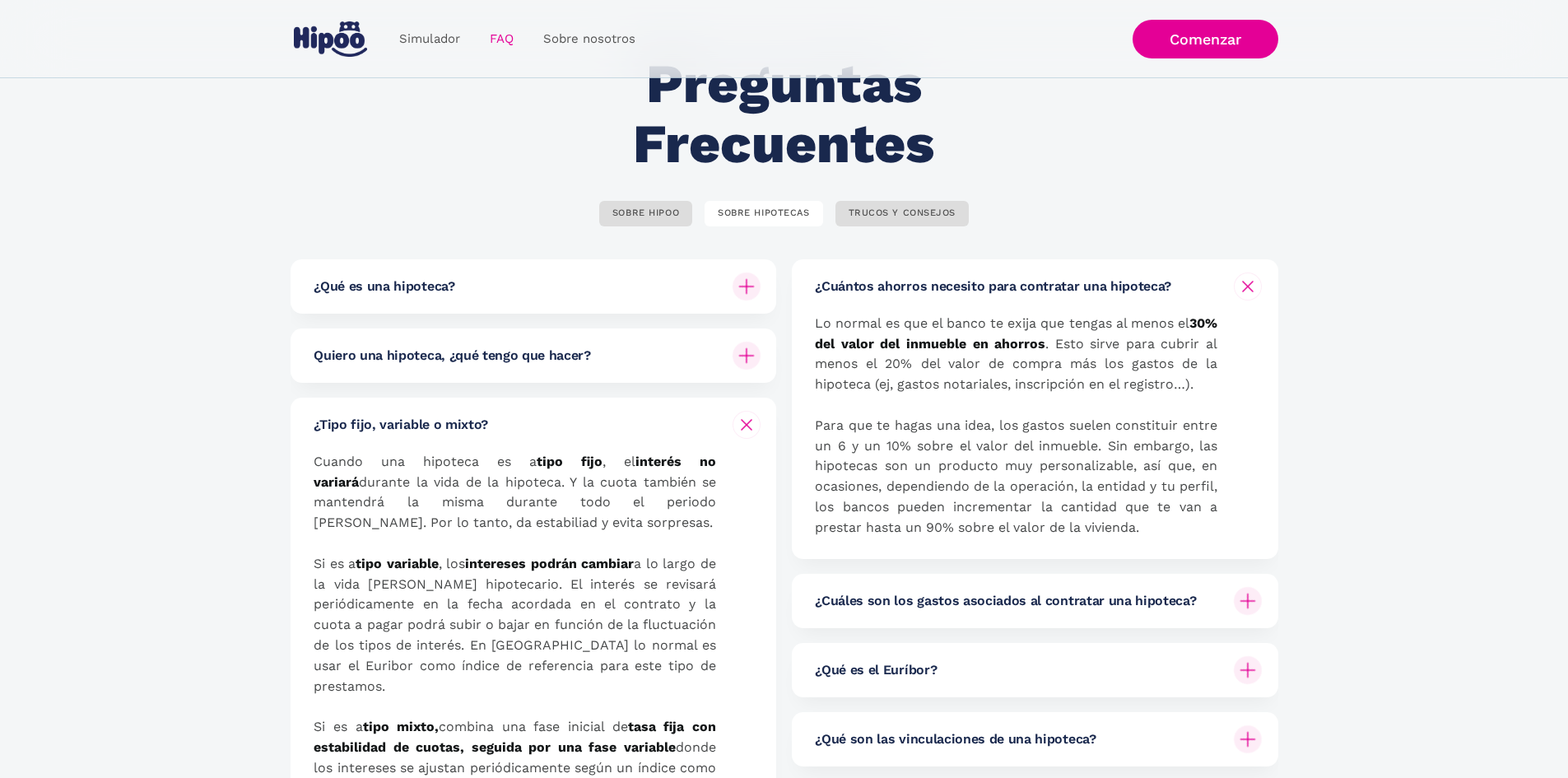
click at [576, 359] on h6 "Quiero una hipoteca, ¿qué tengo que hacer?" at bounding box center [452, 356] width 278 height 18
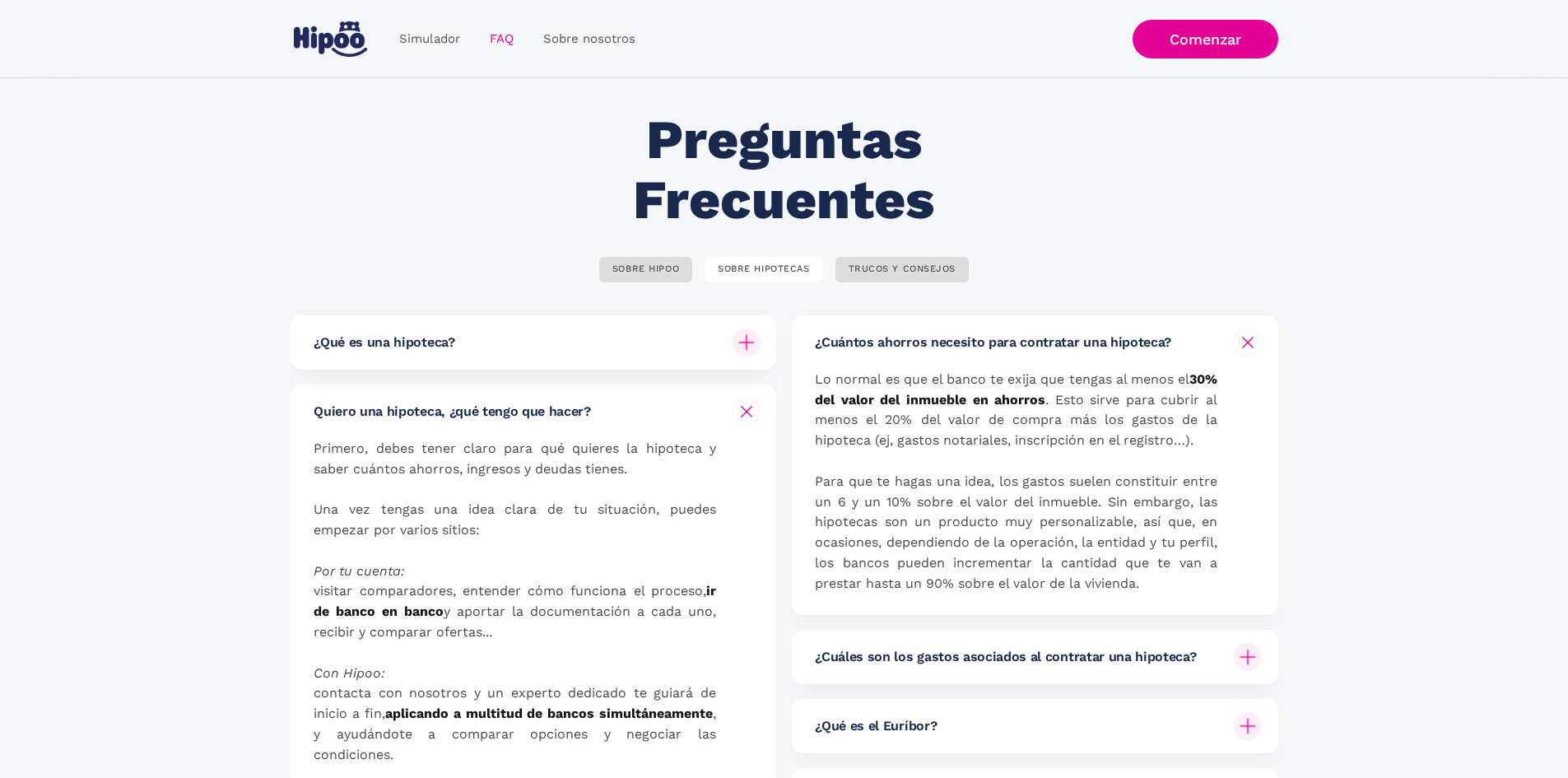
scroll to position [0, 0]
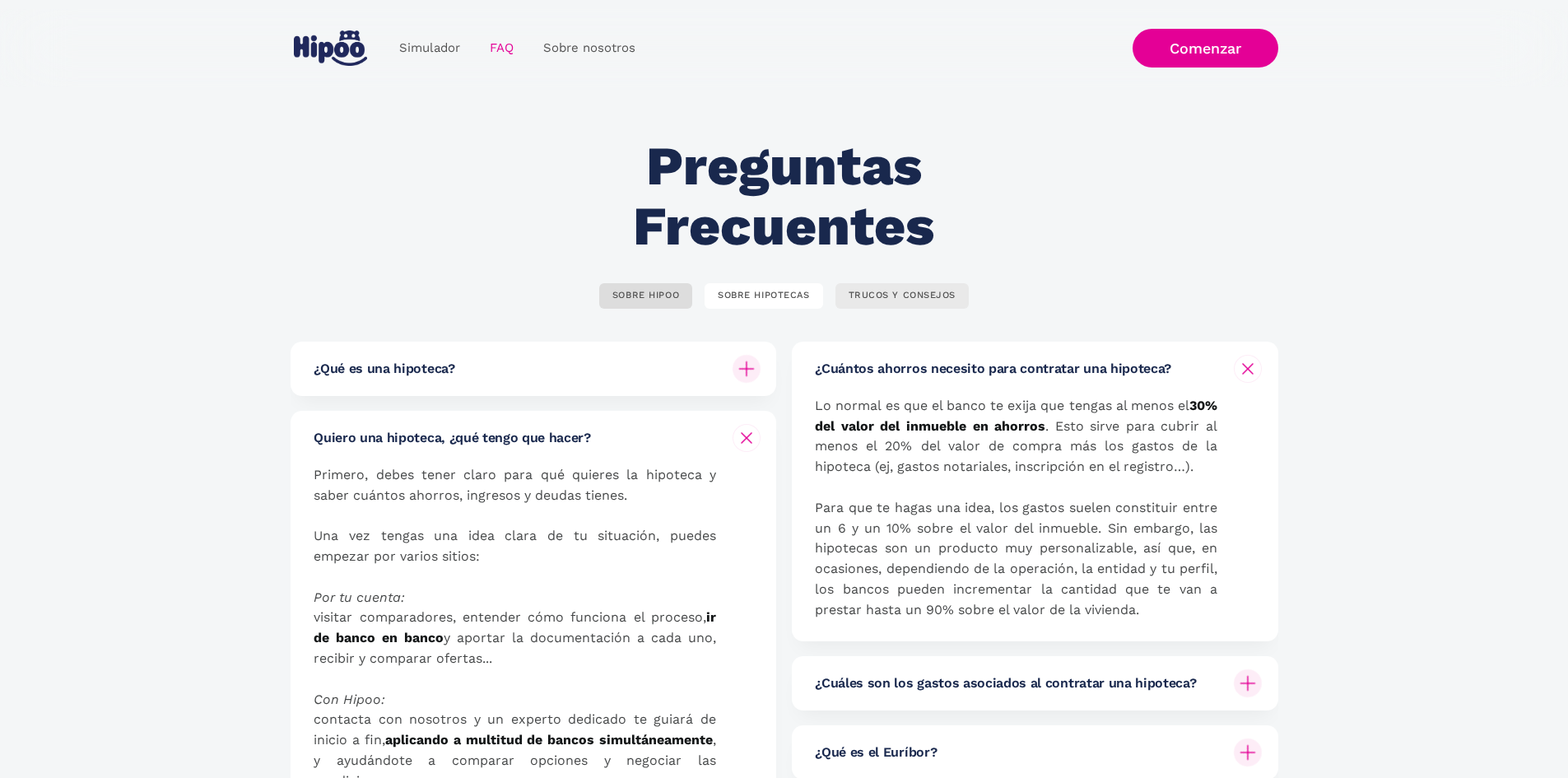
click at [889, 305] on link "TRUCOS Y CONSEJOS" at bounding box center [902, 296] width 134 height 26
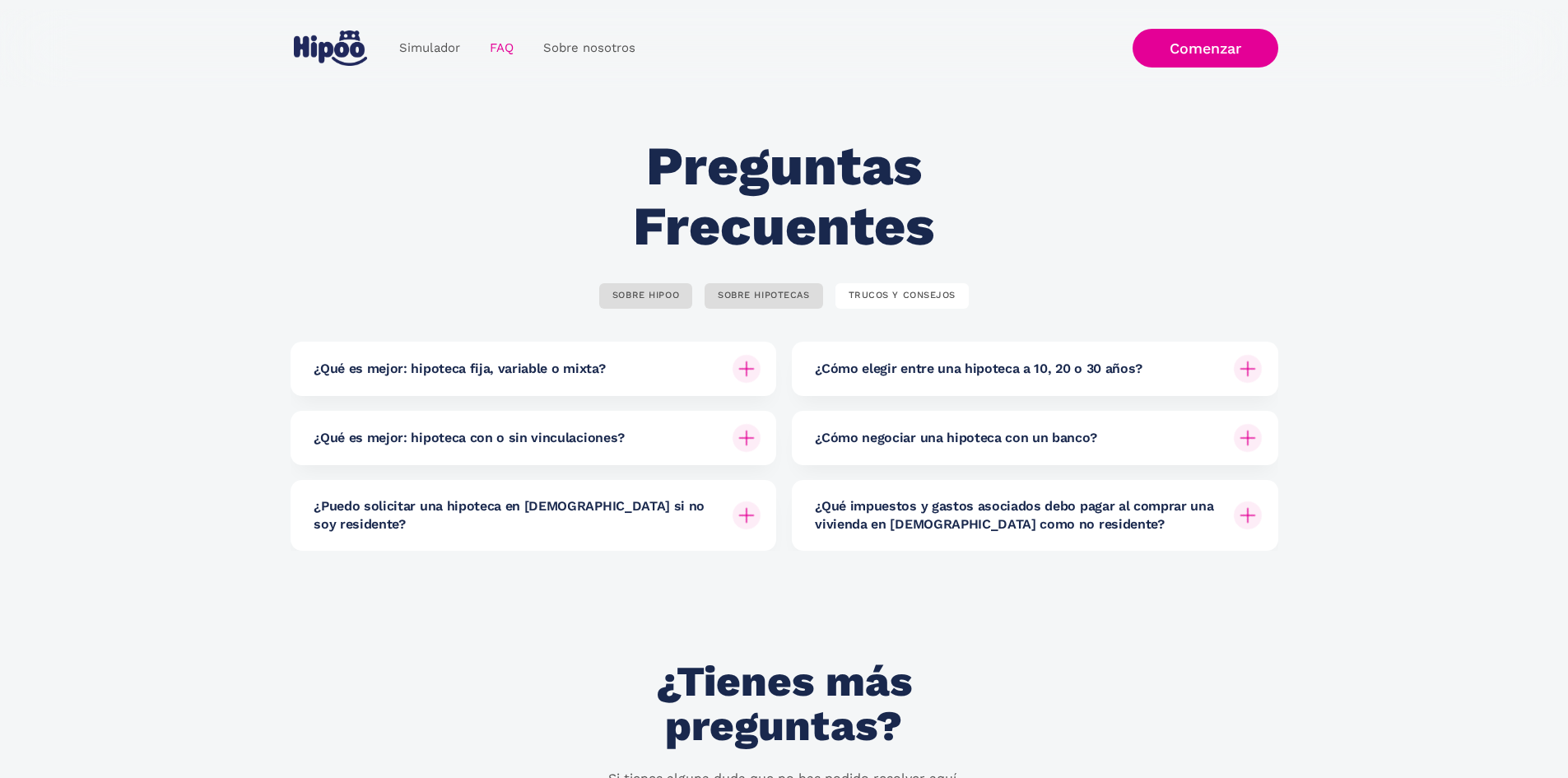
click at [1190, 240] on div "Preguntas Frecuentes SOBRE HIPOO SOBRE HIPOTECAS TRUCOS Y CONSEJOS ¿Qué es Hipo…" at bounding box center [784, 344] width 988 height 414
click at [1107, 365] on h6 "¿Cómo elegir entre una hipoteca a 10, 20 o 30 años?" at bounding box center [978, 369] width 328 height 18
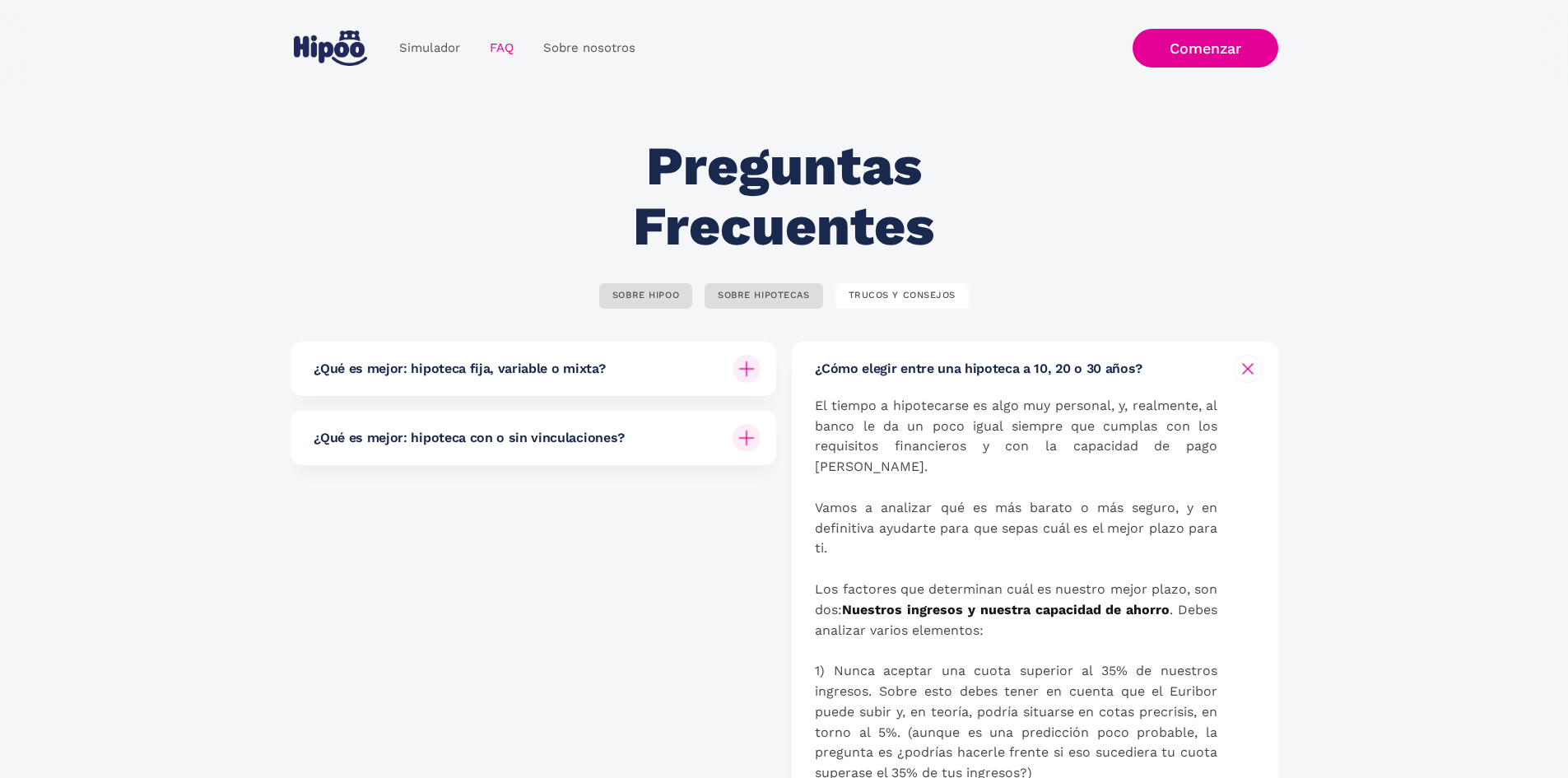
click at [1107, 365] on h6 "¿Cómo elegir entre una hipoteca a 10, 20 o 30 años?" at bounding box center [978, 369] width 328 height 18
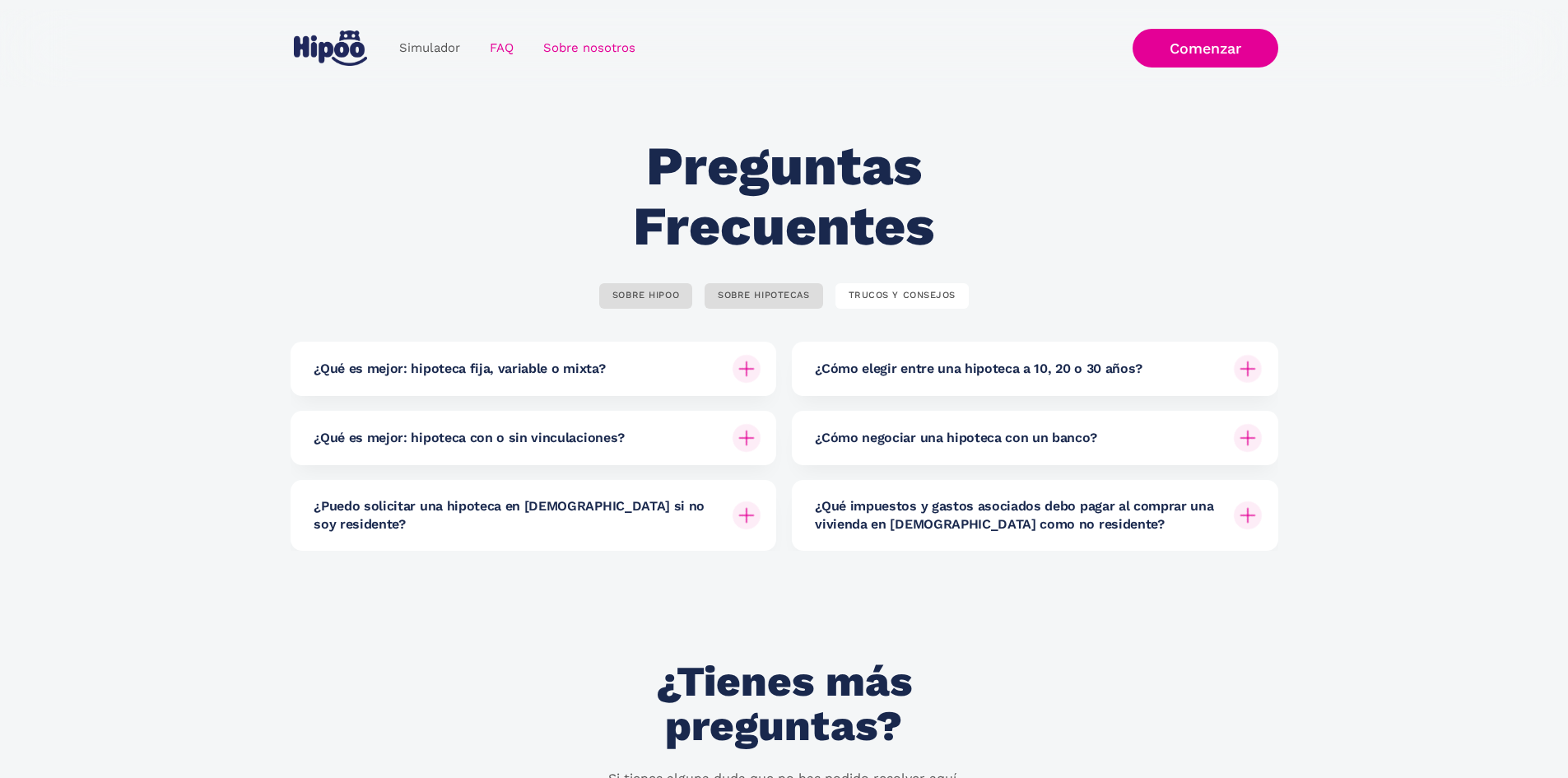
click at [604, 42] on link "Sobre nosotros" at bounding box center [589, 48] width 122 height 33
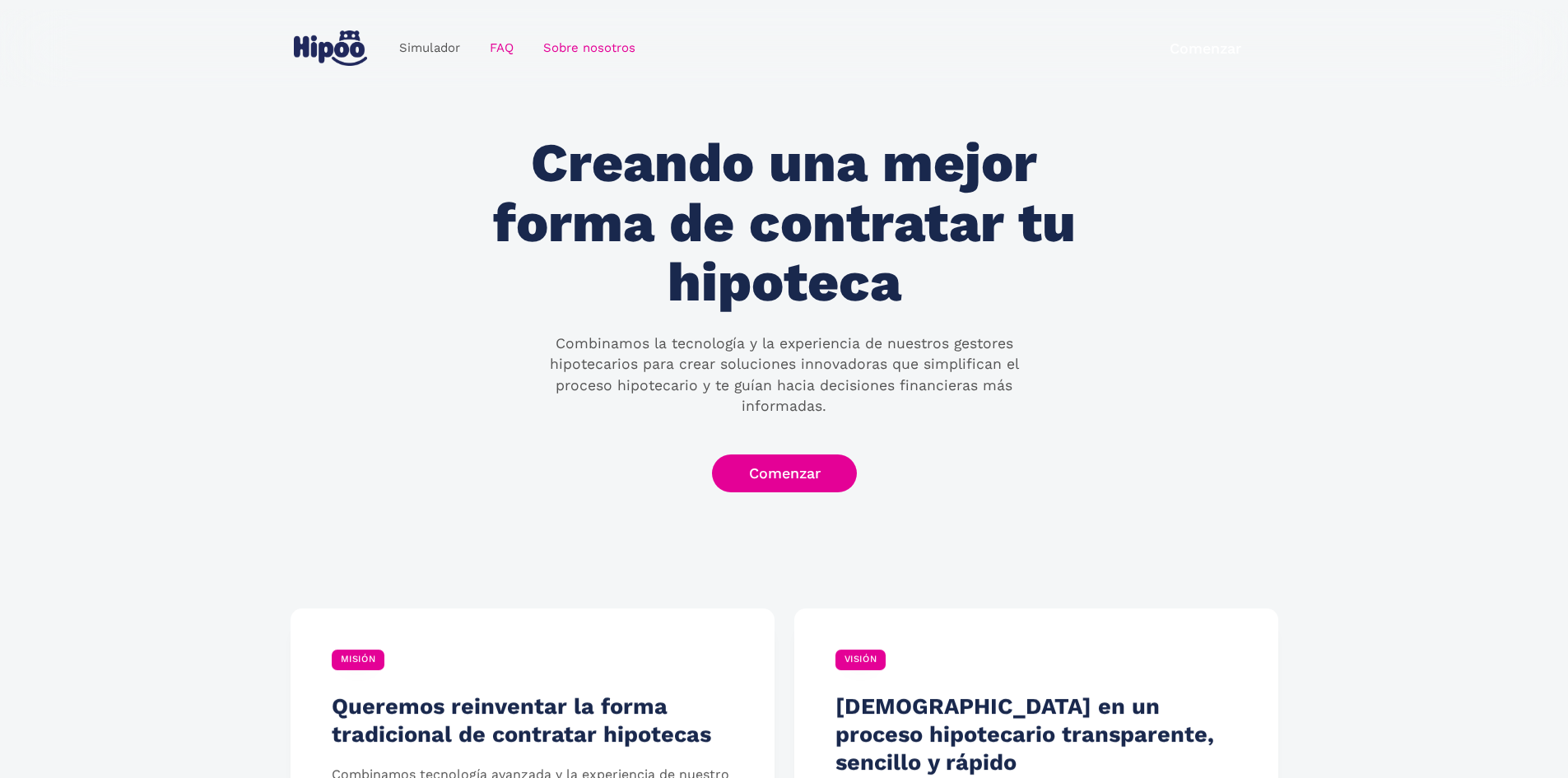
click at [478, 54] on link "FAQ" at bounding box center [502, 48] width 53 height 33
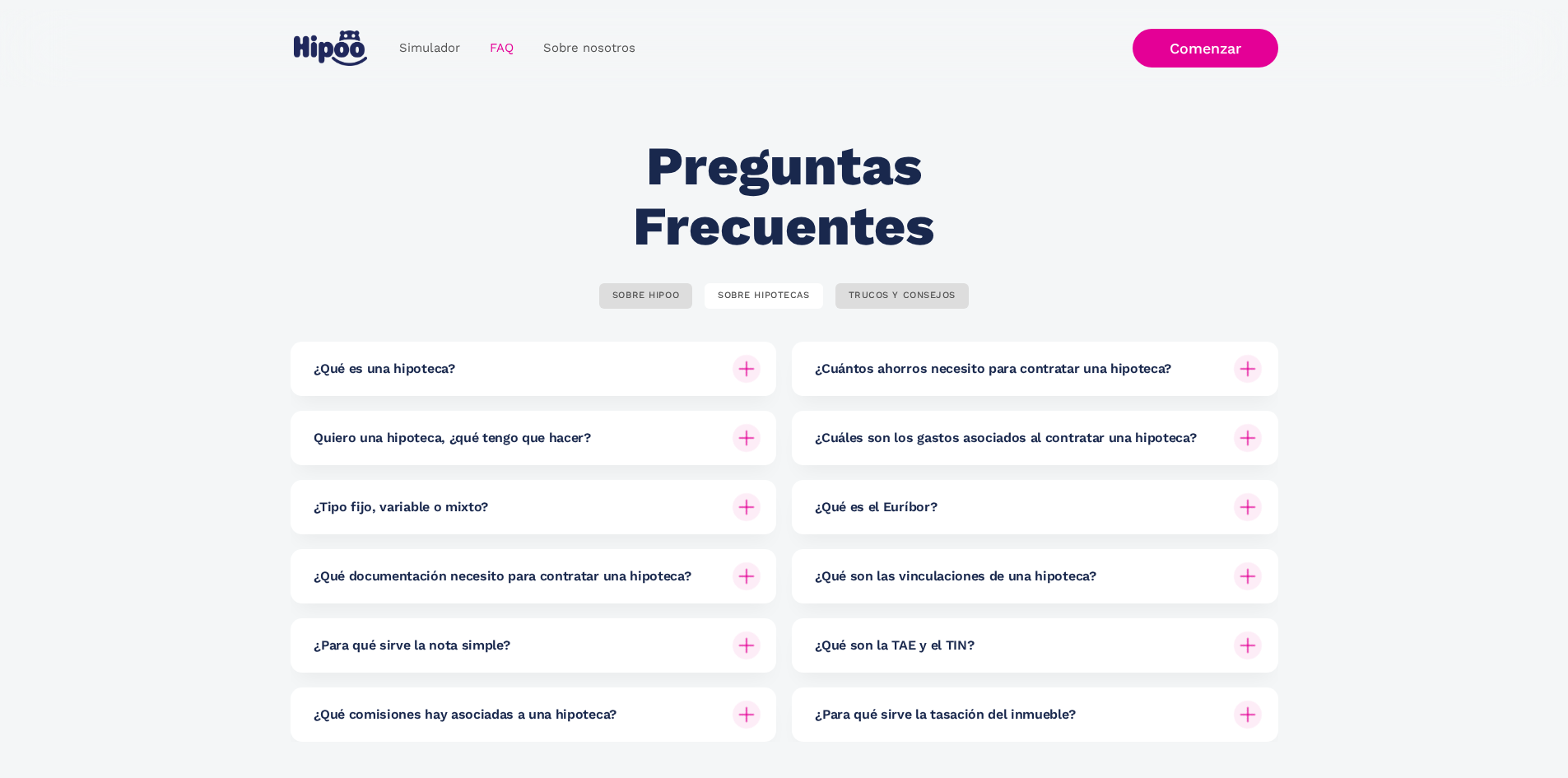
click at [425, 55] on link "Simulador" at bounding box center [429, 48] width 91 height 33
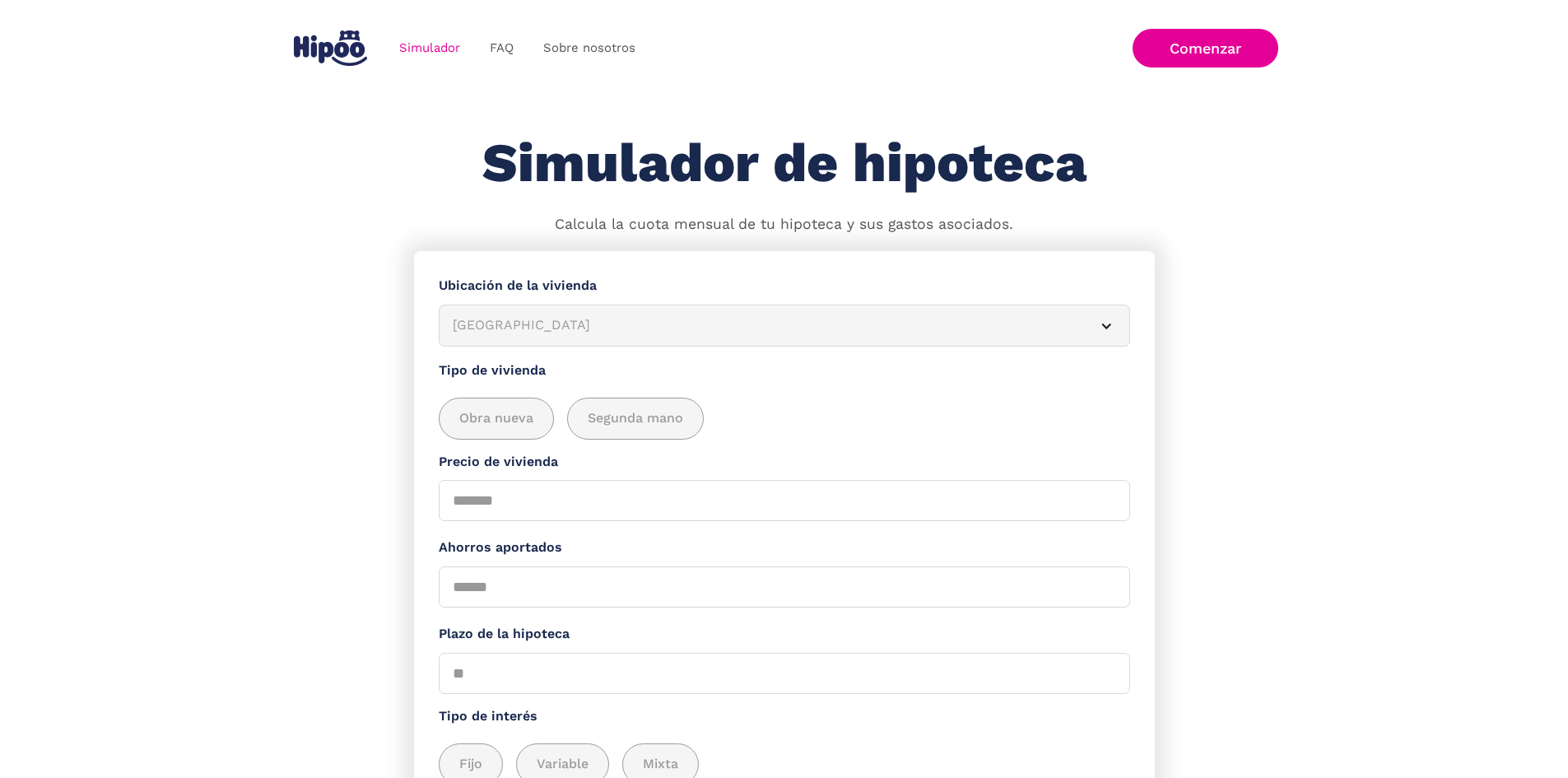
click at [354, 35] on img "home" at bounding box center [330, 48] width 73 height 35
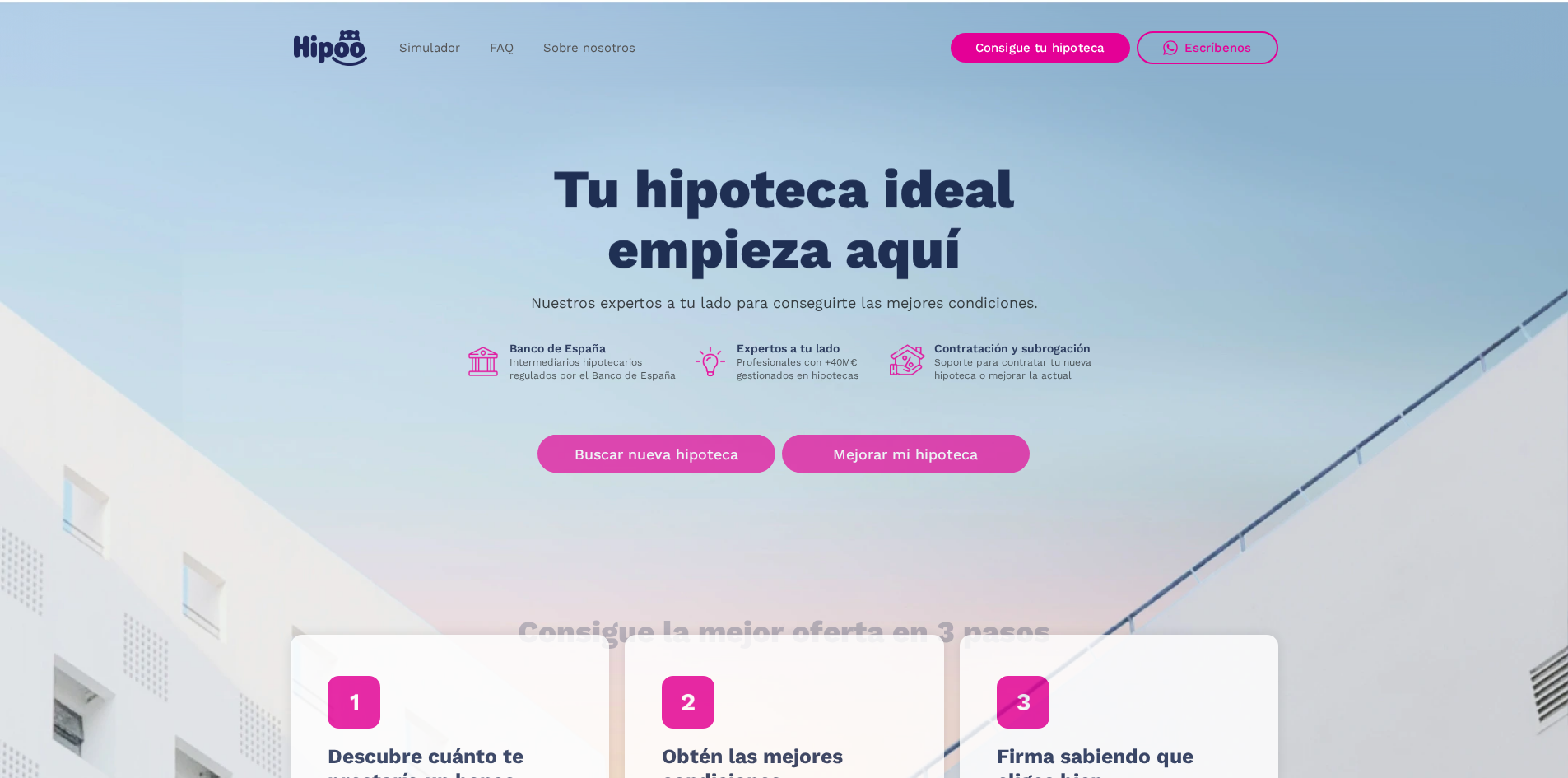
click at [420, 28] on div "Simulador FAQ Sobre nosotros Buscar nueva hipoteca Mejorar mi hipoteca Login" at bounding box center [470, 48] width 359 height 48
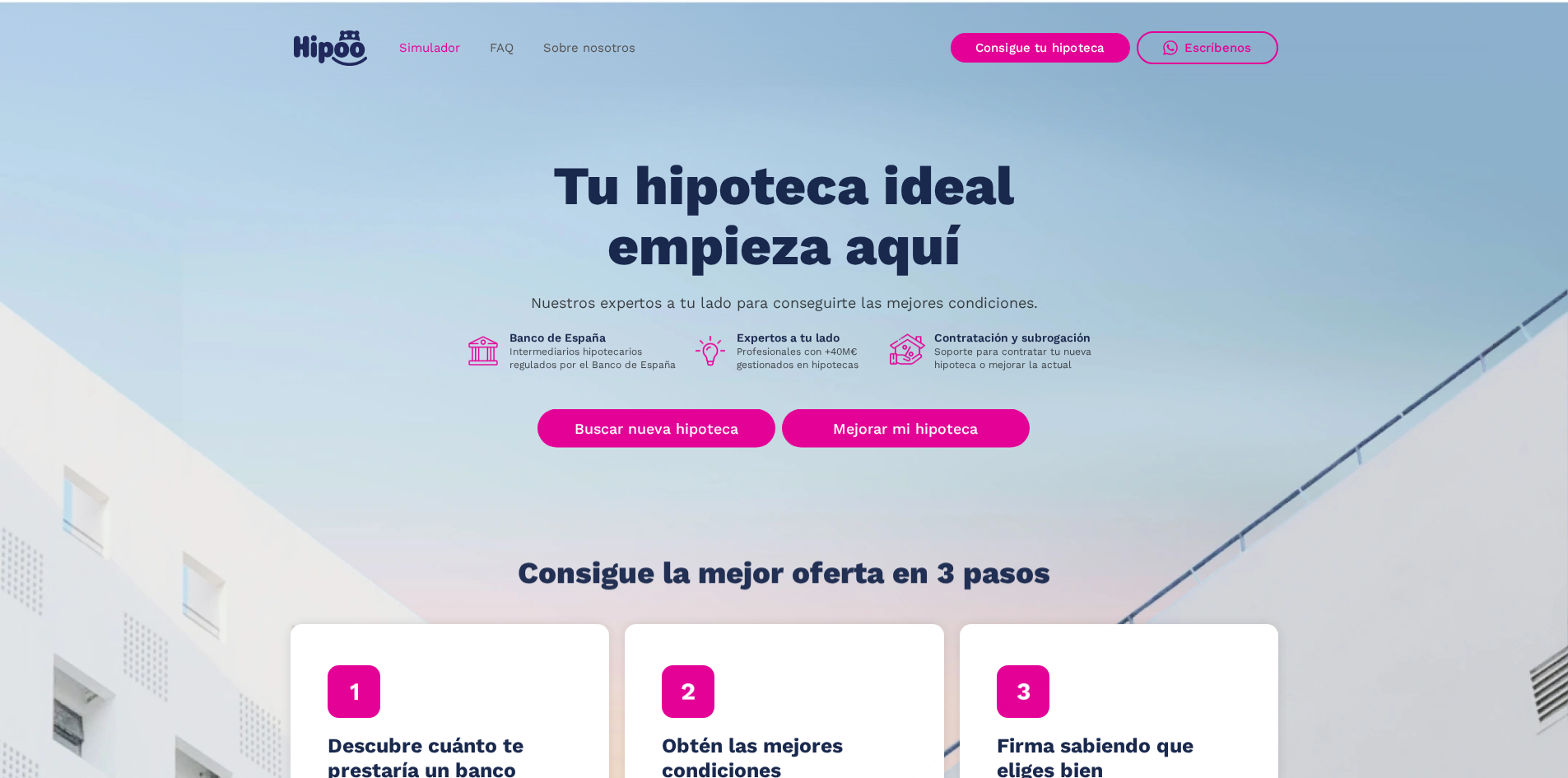
click at [431, 34] on link "Simulador" at bounding box center [429, 48] width 91 height 33
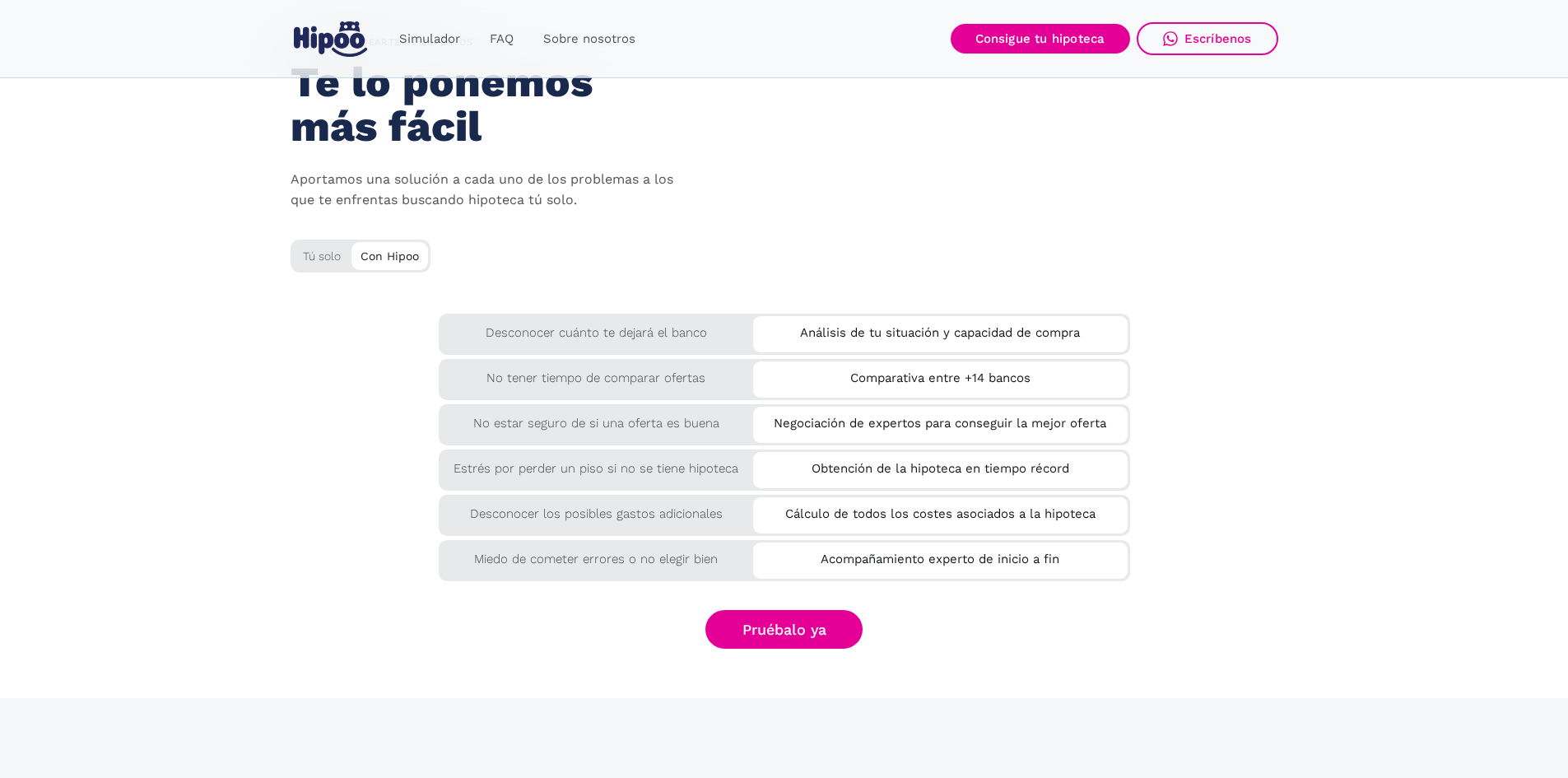
scroll to position [2799, 0]
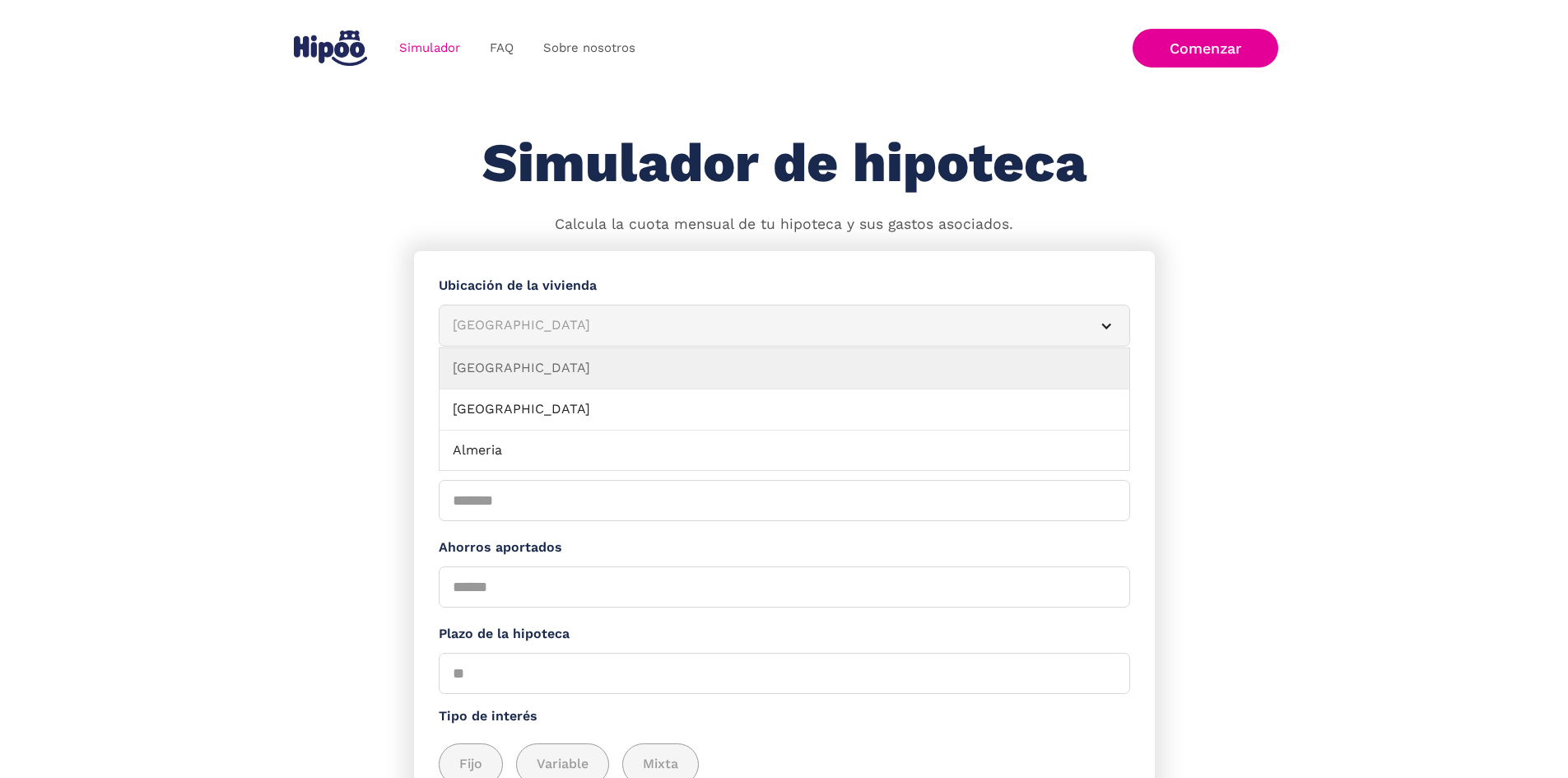
click at [578, 347] on article "Albacete" at bounding box center [784, 325] width 691 height 42
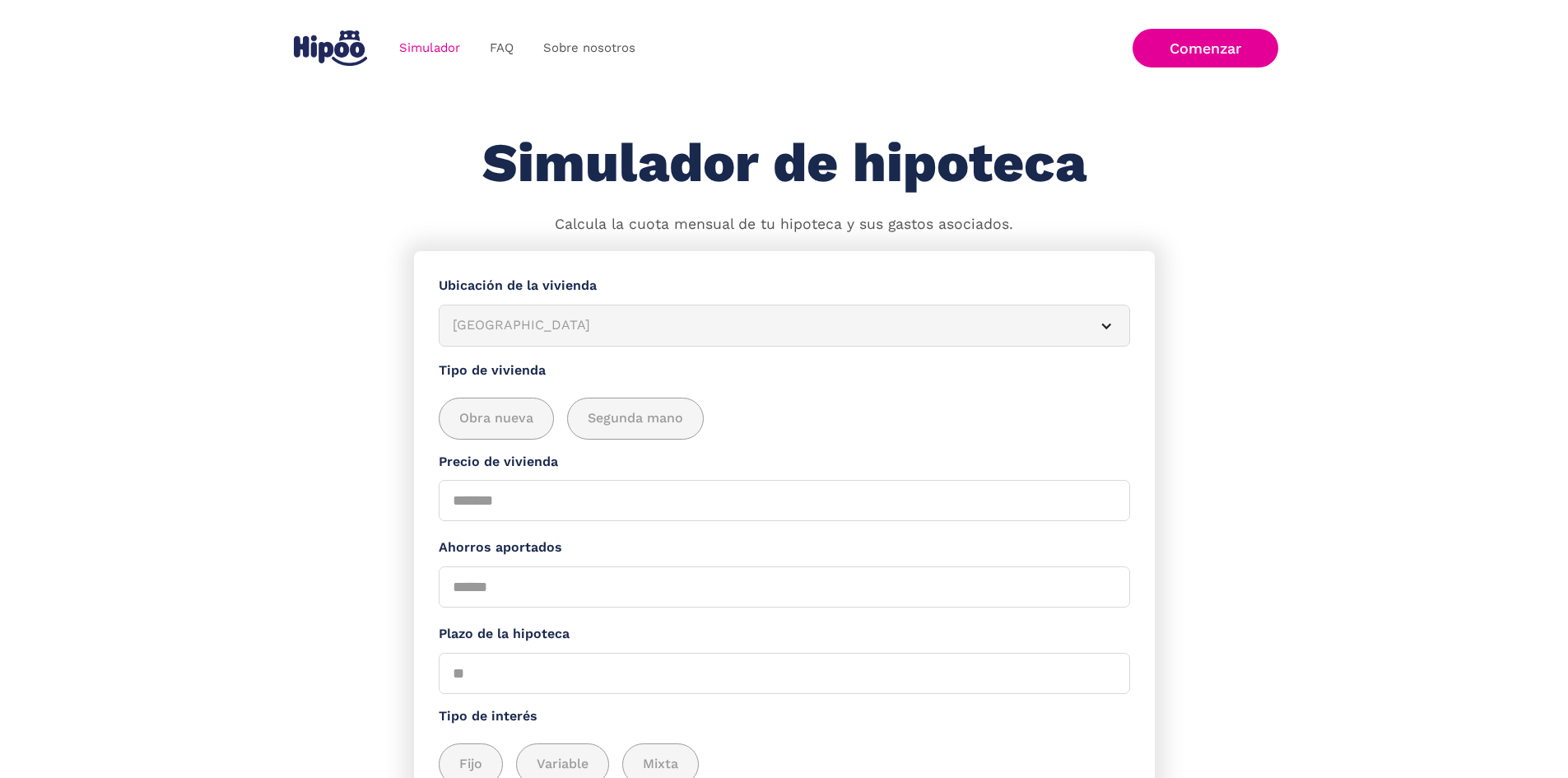
click at [577, 336] on div "Albacete" at bounding box center [764, 325] width 624 height 21
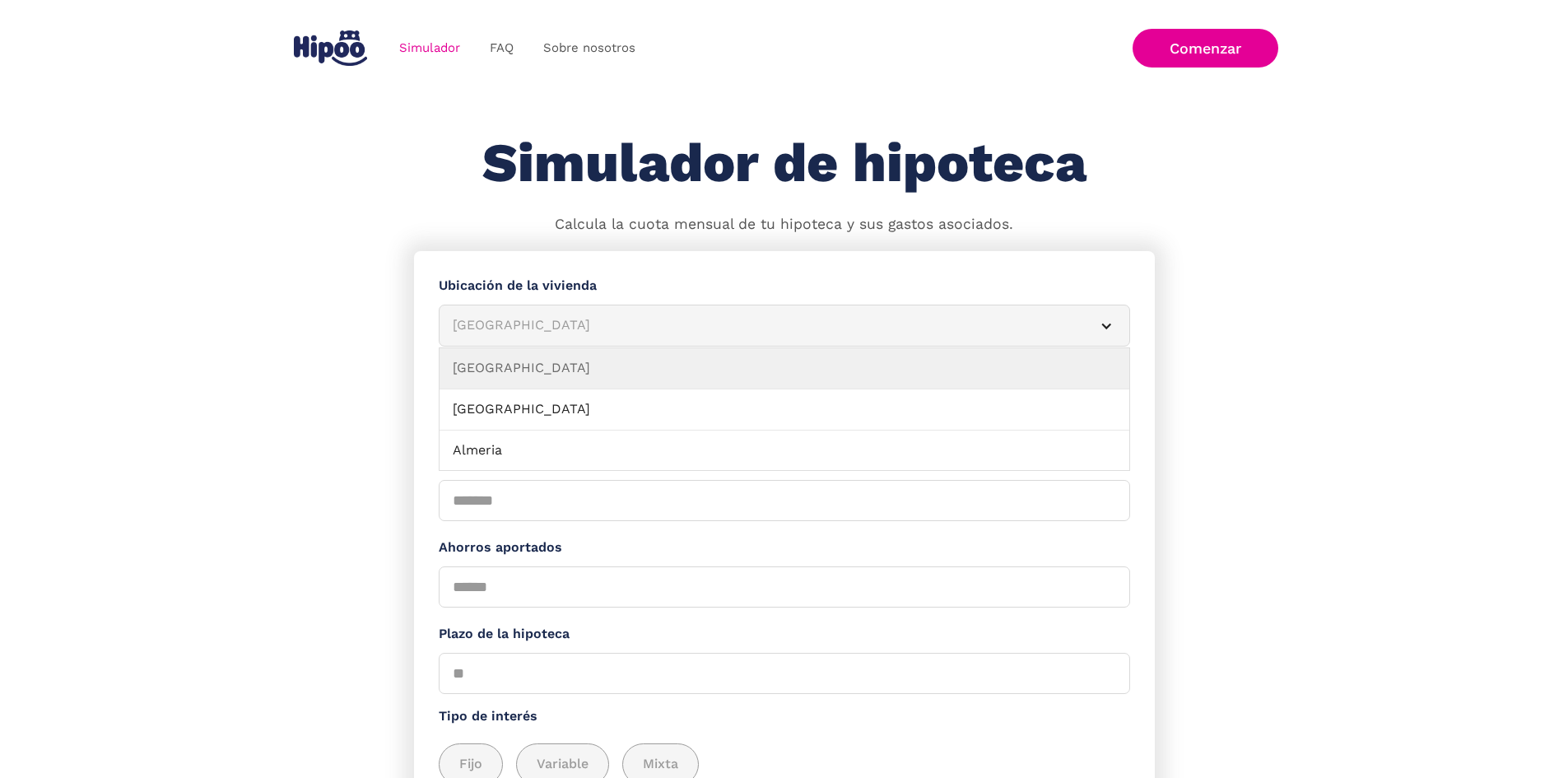
click at [559, 347] on article "Albacete" at bounding box center [784, 325] width 691 height 42
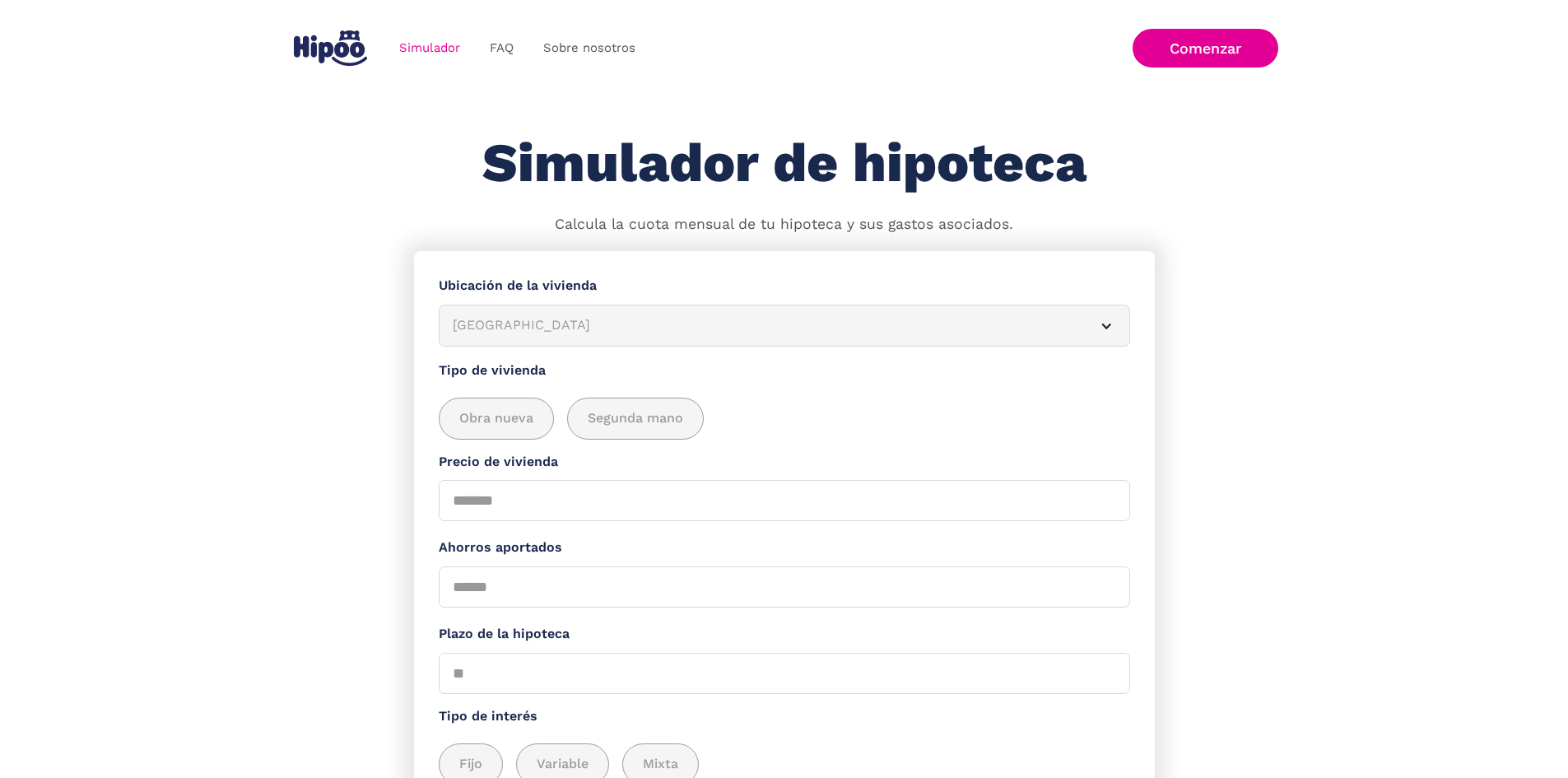
click at [559, 347] on article "Albacete" at bounding box center [784, 325] width 691 height 42
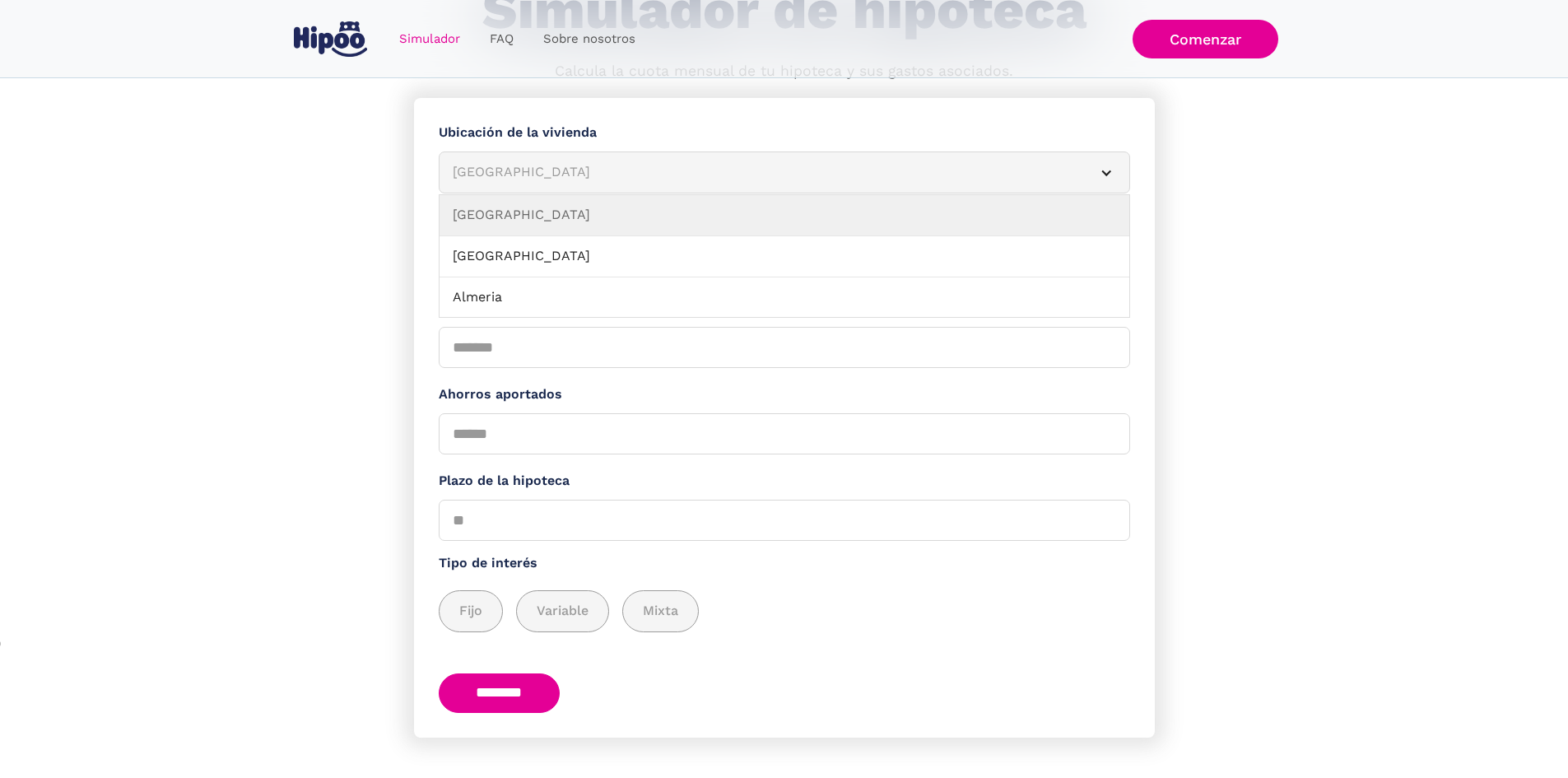
scroll to position [164, 0]
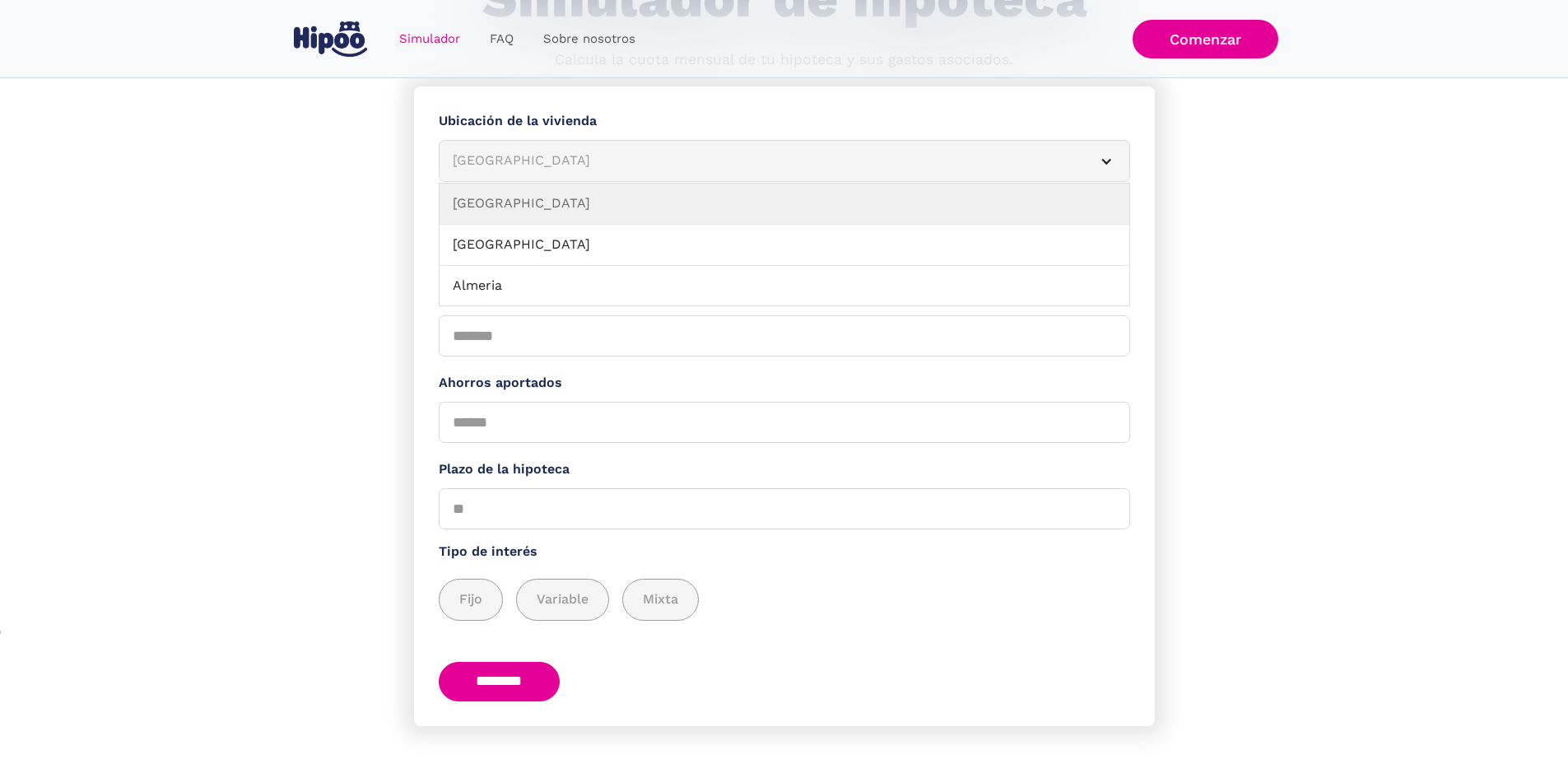
click at [589, 150] on article "Albacete" at bounding box center [784, 161] width 691 height 42
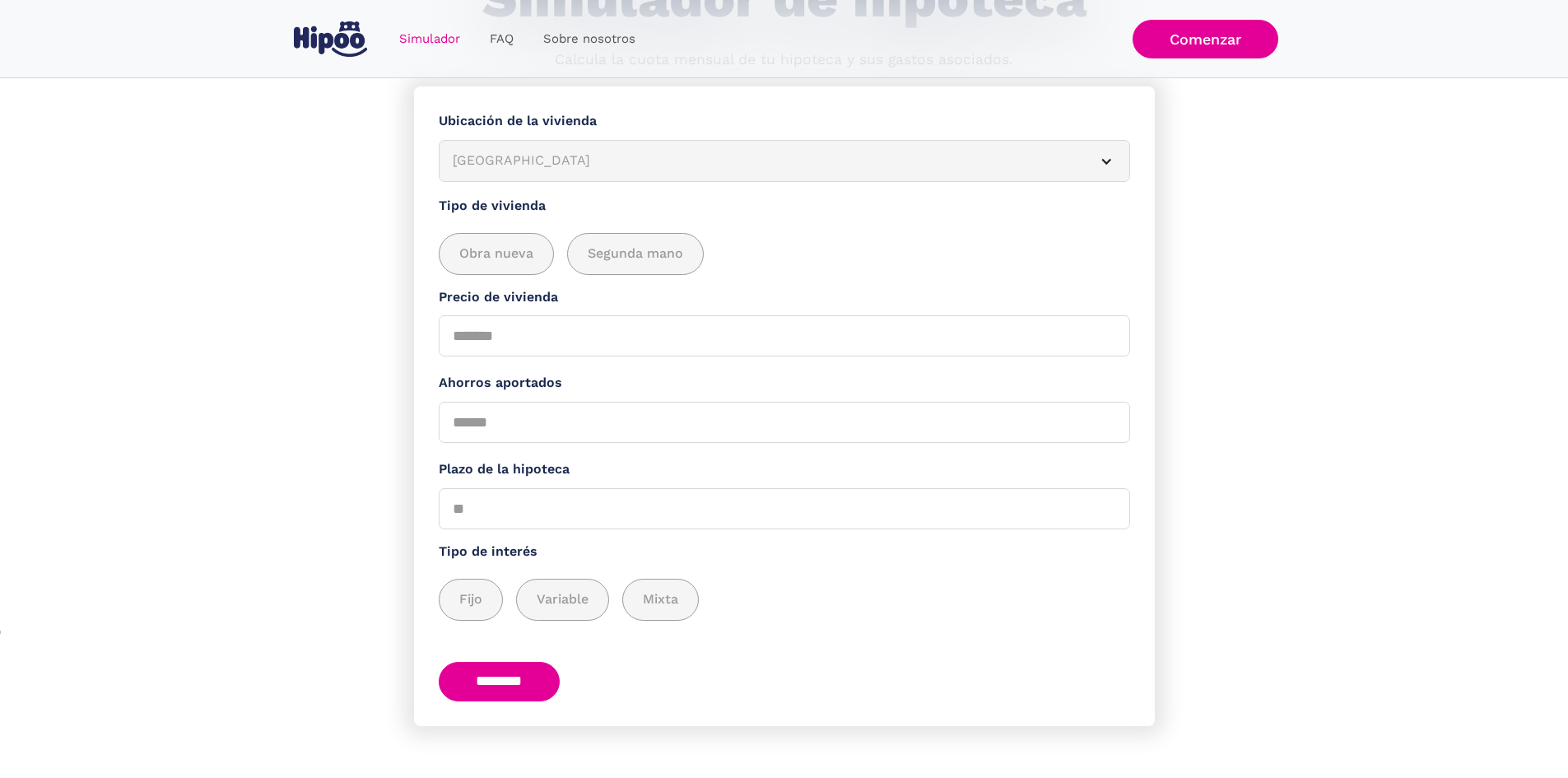
click at [604, 171] on div "Albacete" at bounding box center [764, 161] width 624 height 21
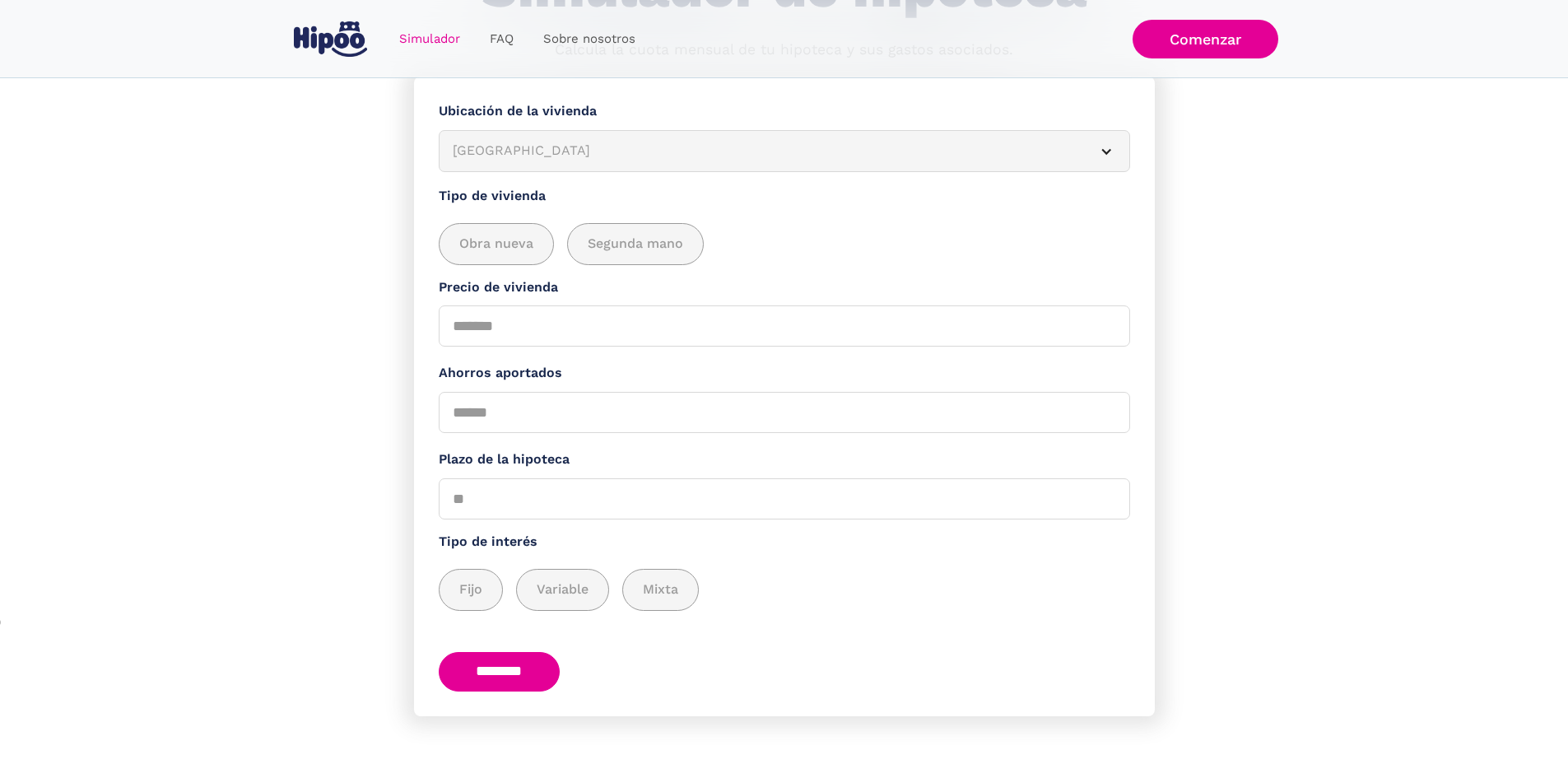
scroll to position [191, 0]
click at [1124, 143] on form "**********" at bounding box center [784, 396] width 741 height 640
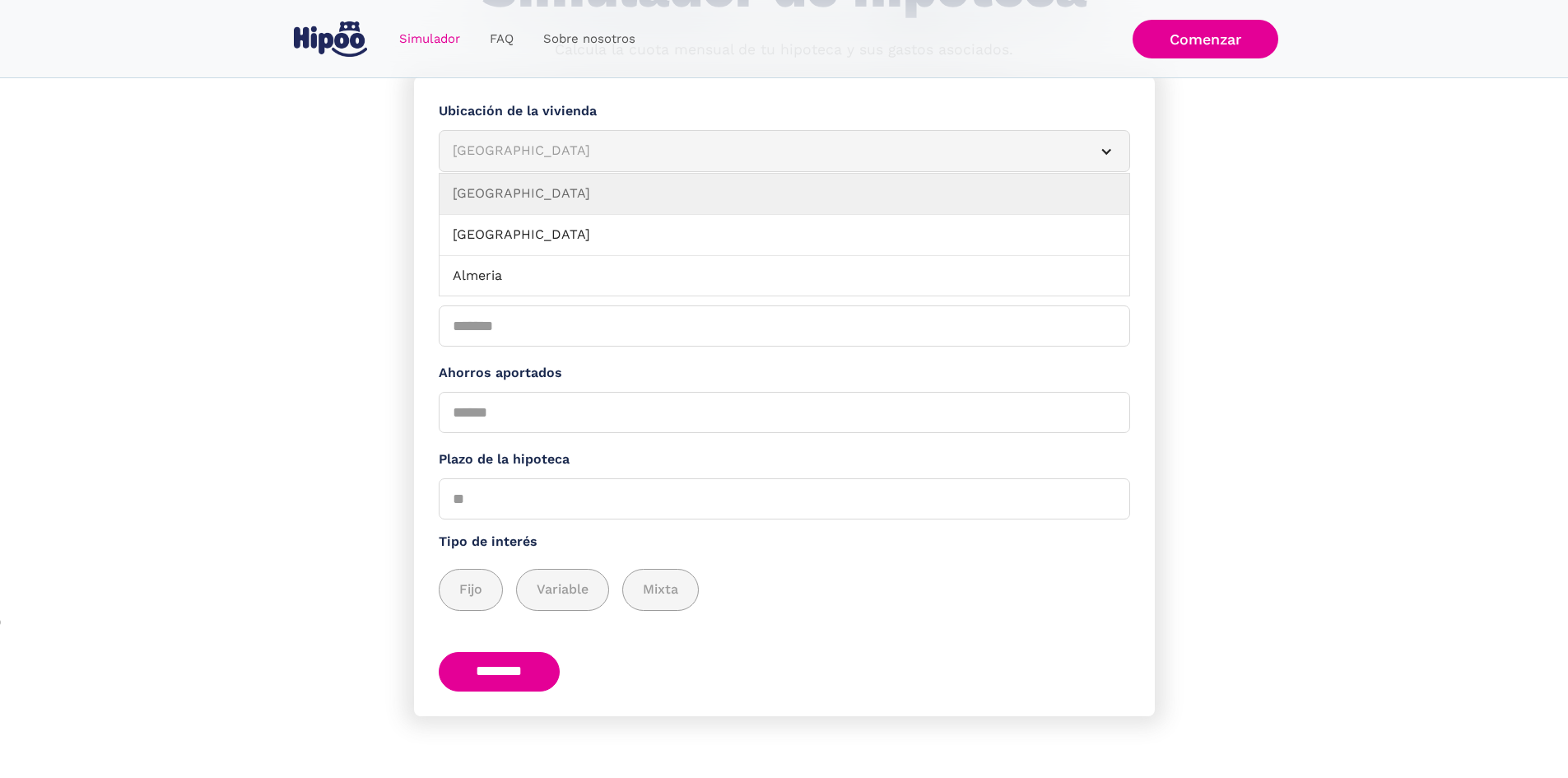
click at [1109, 142] on article "Albacete" at bounding box center [784, 151] width 691 height 42
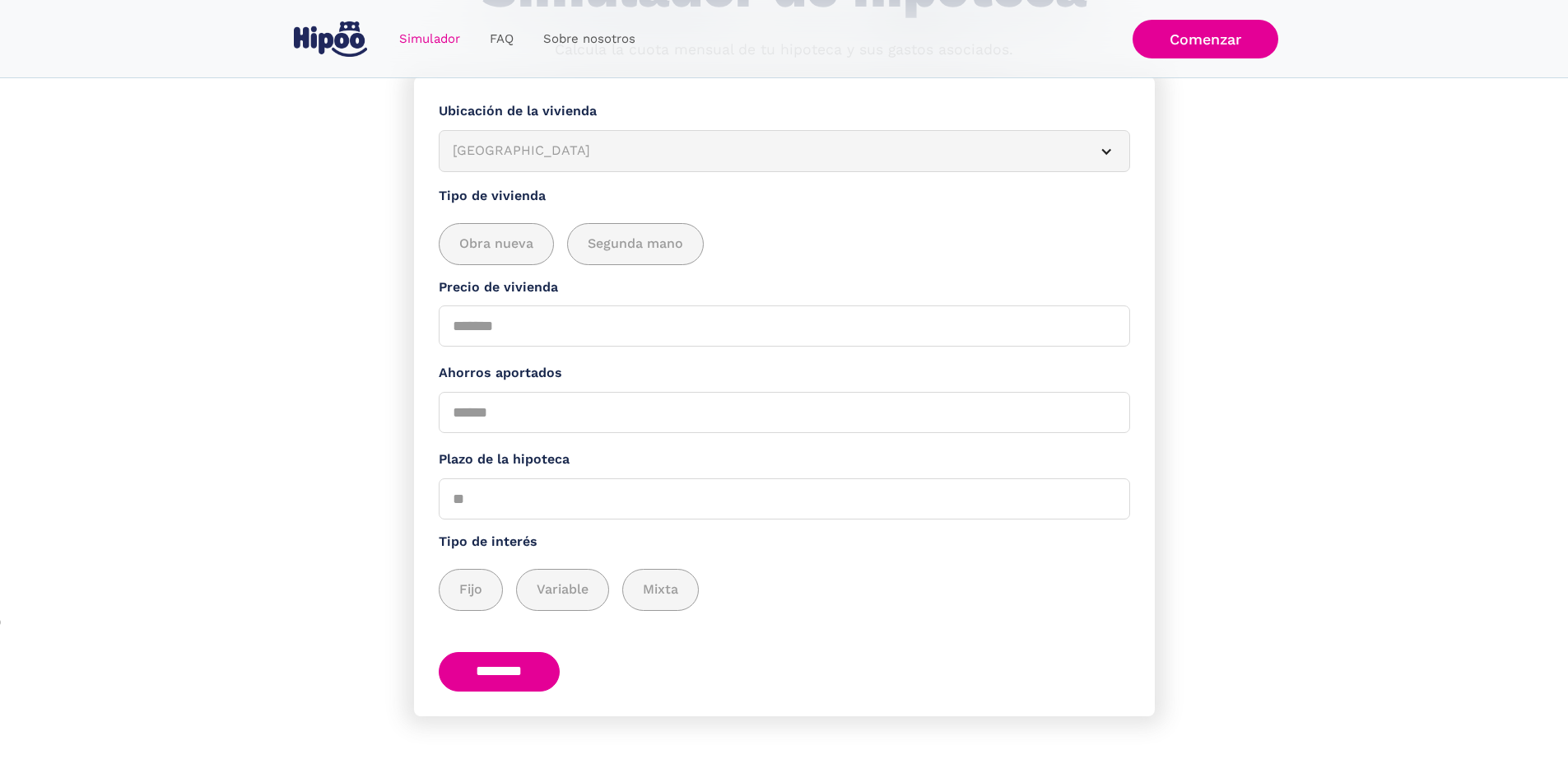
click at [1100, 145] on div "Simulador Form" at bounding box center [1106, 152] width 13 height 13
click at [1073, 148] on article "Albacete" at bounding box center [784, 151] width 691 height 42
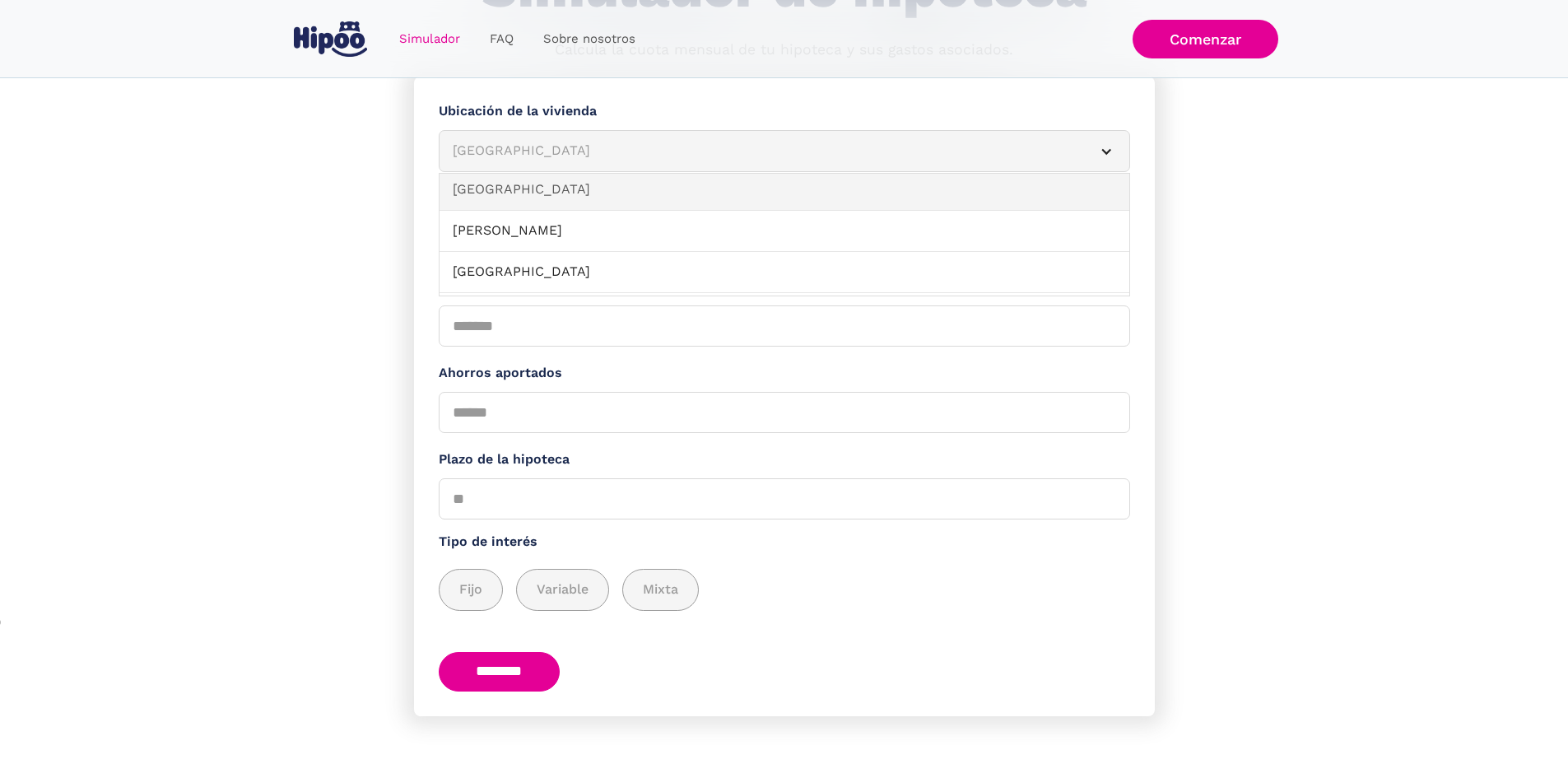
click at [540, 183] on link "Las Palmas" at bounding box center [784, 189] width 689 height 41
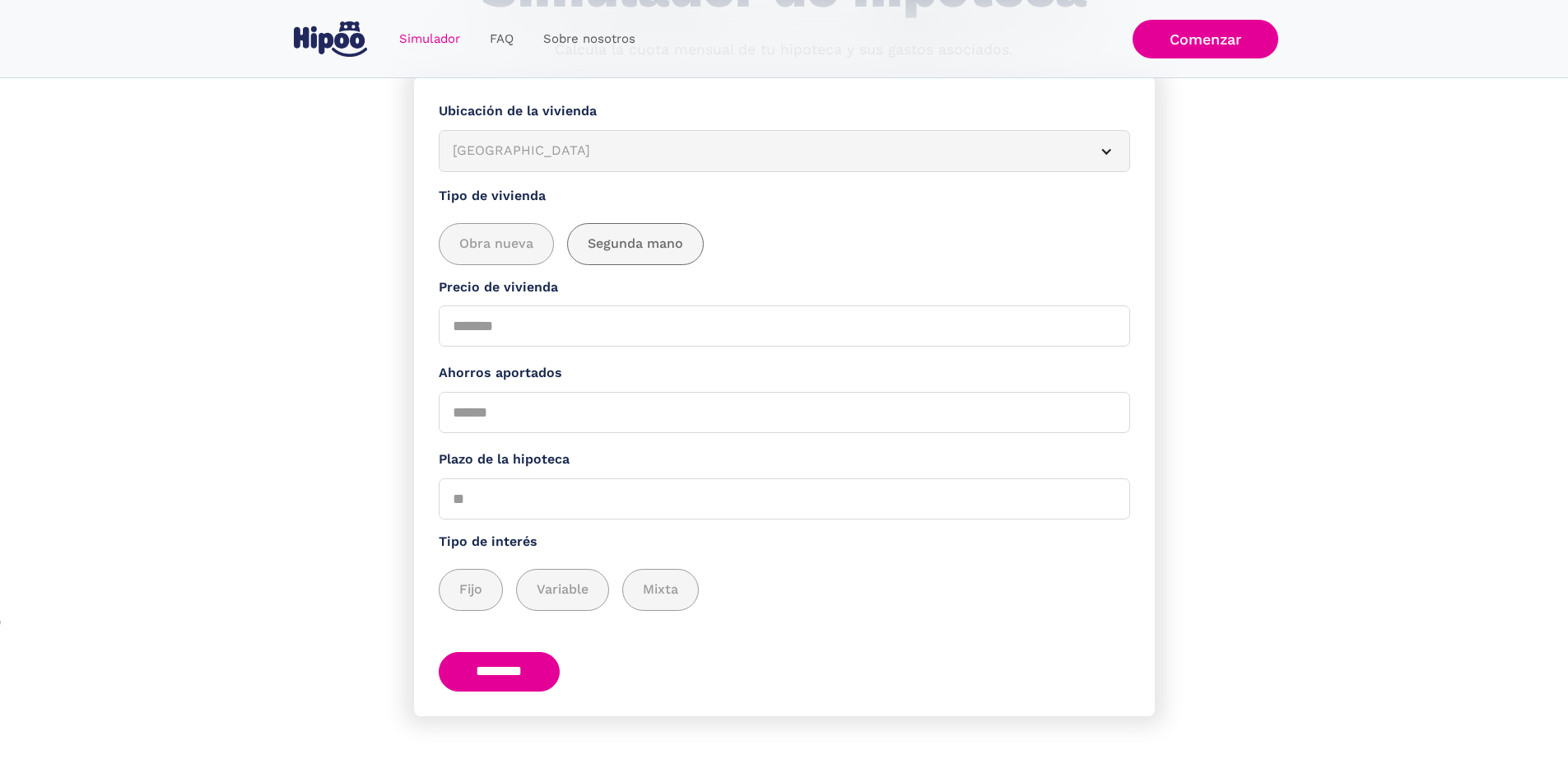
click at [649, 236] on span "Segunda mano" at bounding box center [635, 243] width 96 height 21
click at [548, 317] on input "Precio de vivienda" at bounding box center [784, 325] width 691 height 41
type input "******"
click at [553, 430] on form "**********" at bounding box center [784, 396] width 741 height 640
type input "*"
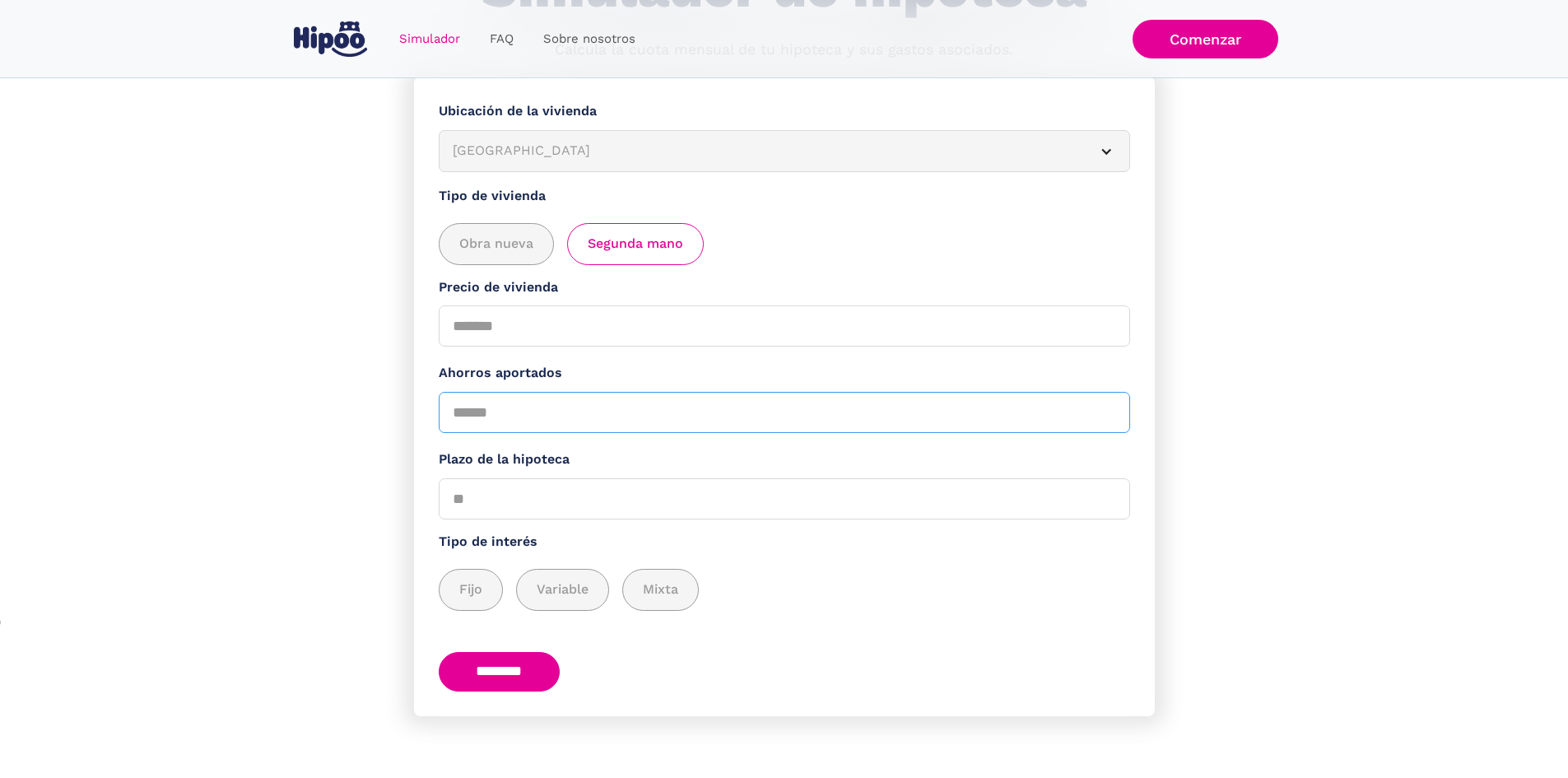
type input "*****"
click at [544, 501] on input "Plazo de la hipoteca" at bounding box center [784, 499] width 691 height 41
type input "**"
click at [573, 594] on label "Variable" at bounding box center [563, 590] width 93 height 42
click at [560, 598] on div "add_description_here" at bounding box center [563, 590] width 92 height 40
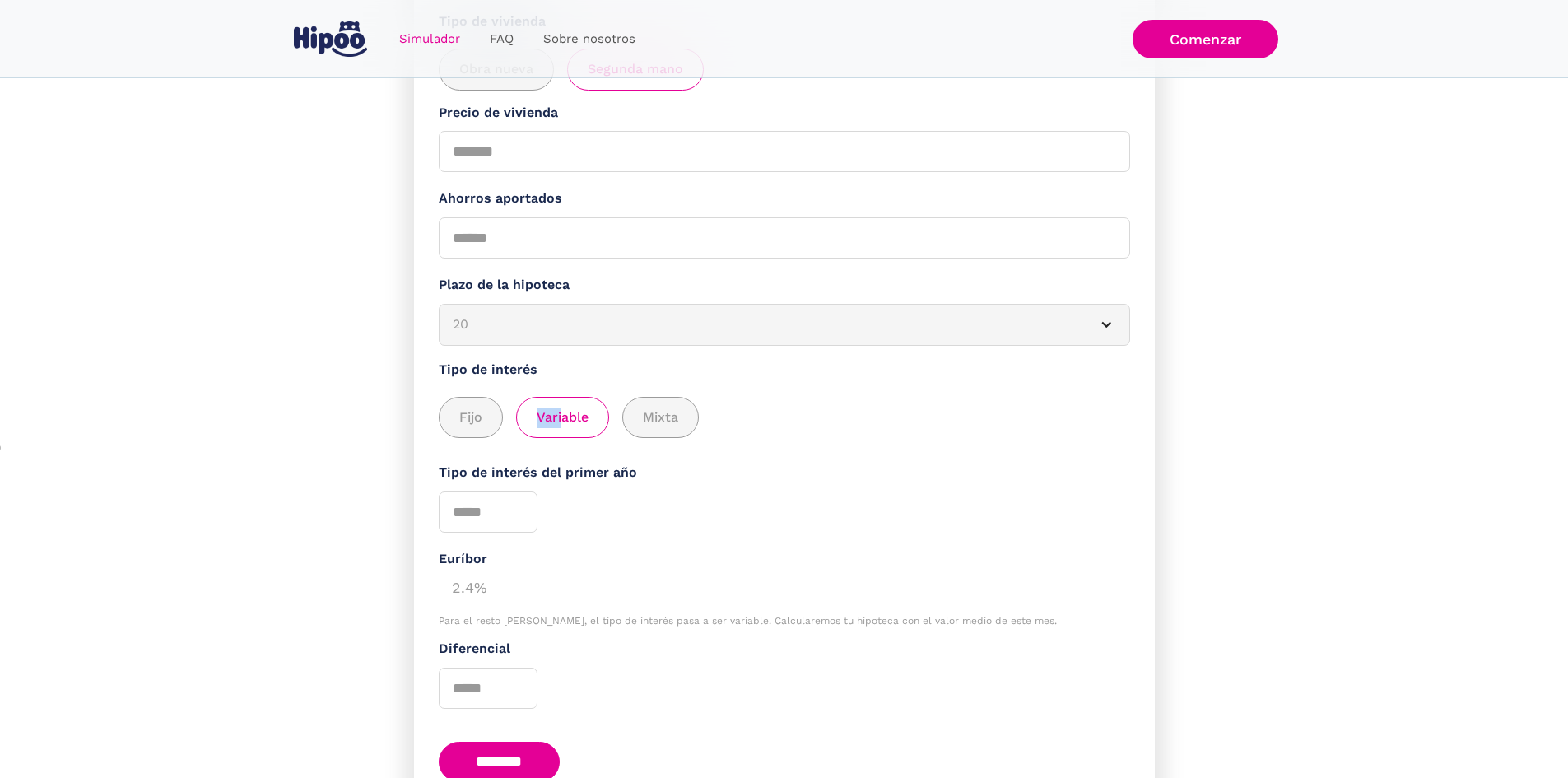
scroll to position [356, 0]
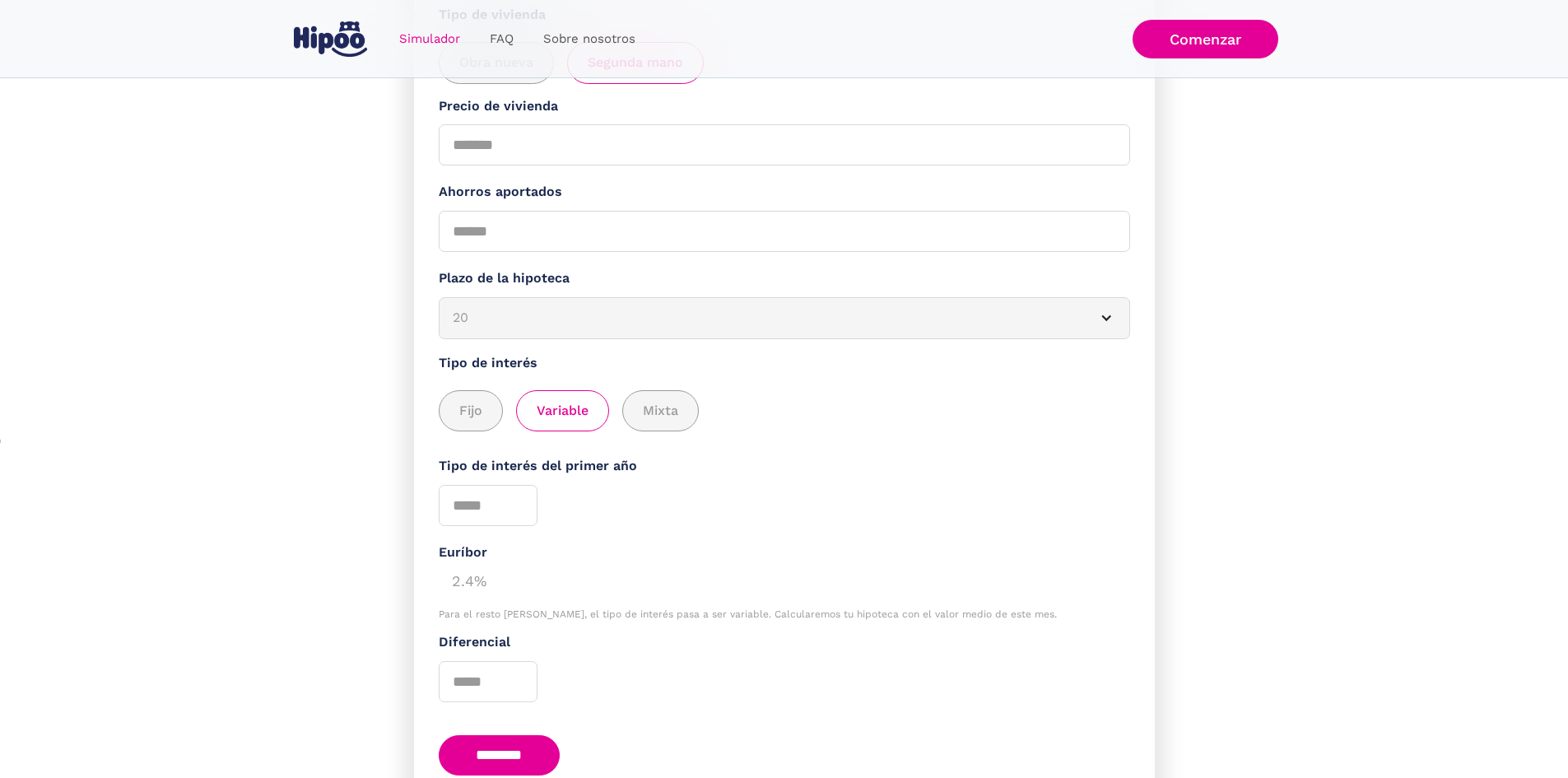
drag, startPoint x: 658, startPoint y: 586, endPoint x: 661, endPoint y: 554, distance: 32.1
click at [659, 570] on div "Euríbor 2.4% Para el resto del préstamo, el tipo de interés pasa a ser variable…" at bounding box center [784, 581] width 691 height 78
click at [622, 550] on div "Euríbor" at bounding box center [784, 553] width 691 height 21
click at [599, 431] on div "add_description_here" at bounding box center [563, 411] width 92 height 40
click at [529, 519] on input "*" at bounding box center [488, 505] width 98 height 41
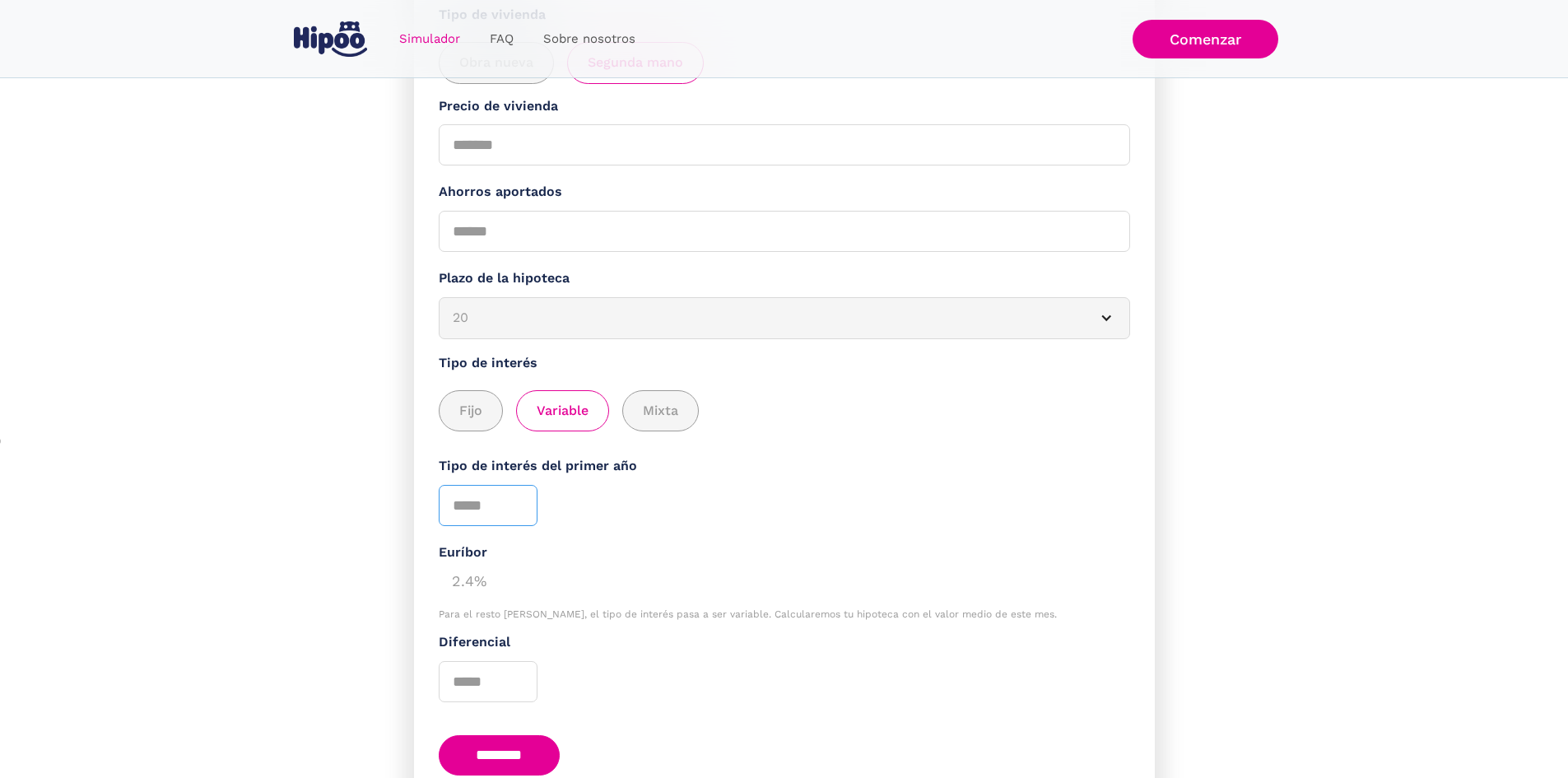
click at [529, 519] on input "*" at bounding box center [488, 505] width 98 height 41
click at [497, 518] on input "*" at bounding box center [488, 505] width 98 height 41
drag, startPoint x: 497, startPoint y: 518, endPoint x: 452, endPoint y: 518, distance: 45.0
click at [452, 518] on input "*" at bounding box center [488, 505] width 98 height 41
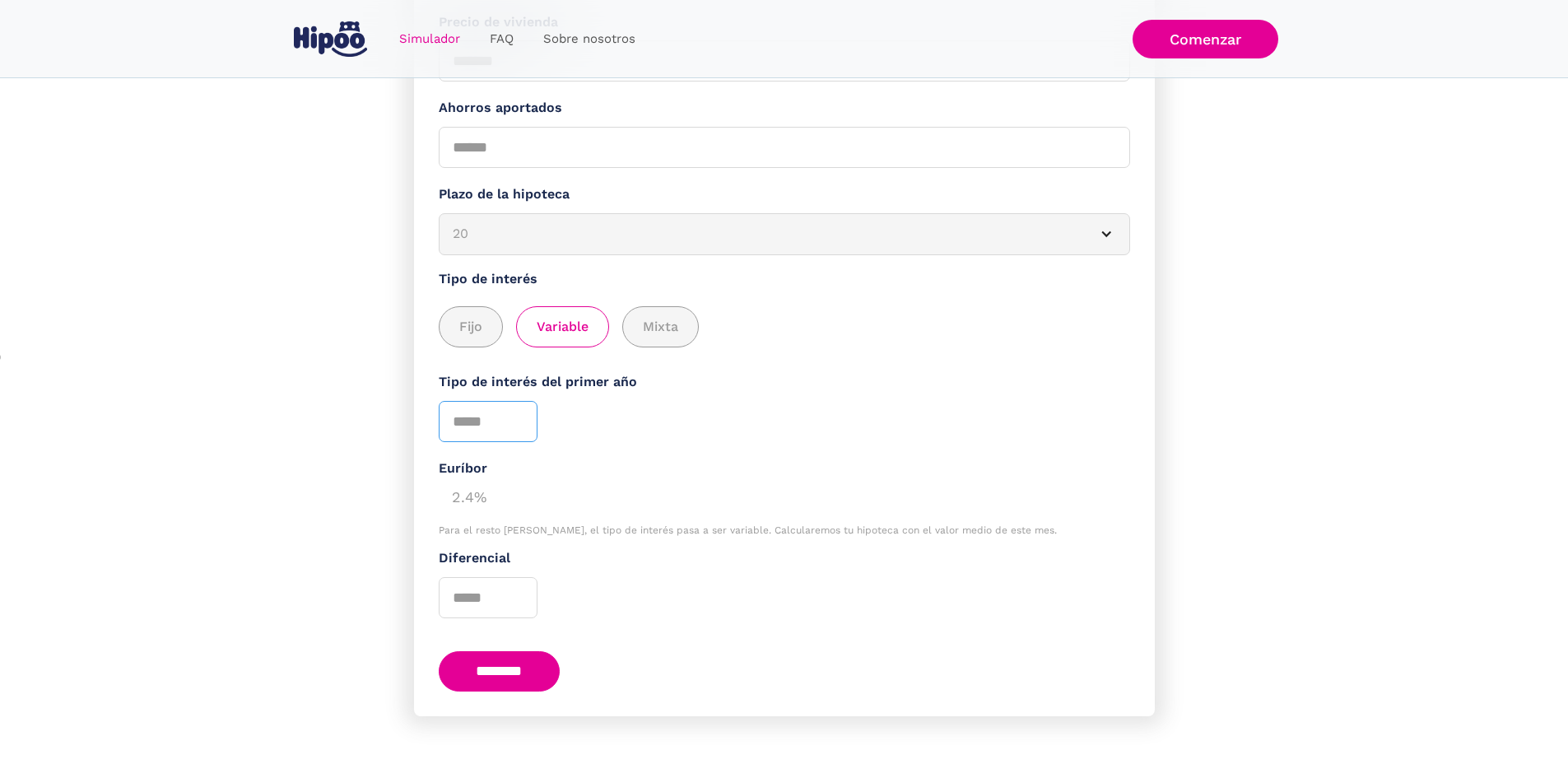
scroll to position [456, 0]
type input "***"
click at [559, 665] on input "********" at bounding box center [499, 671] width 122 height 40
click at [498, 584] on input "Diferencial" at bounding box center [488, 597] width 98 height 41
type input "***"
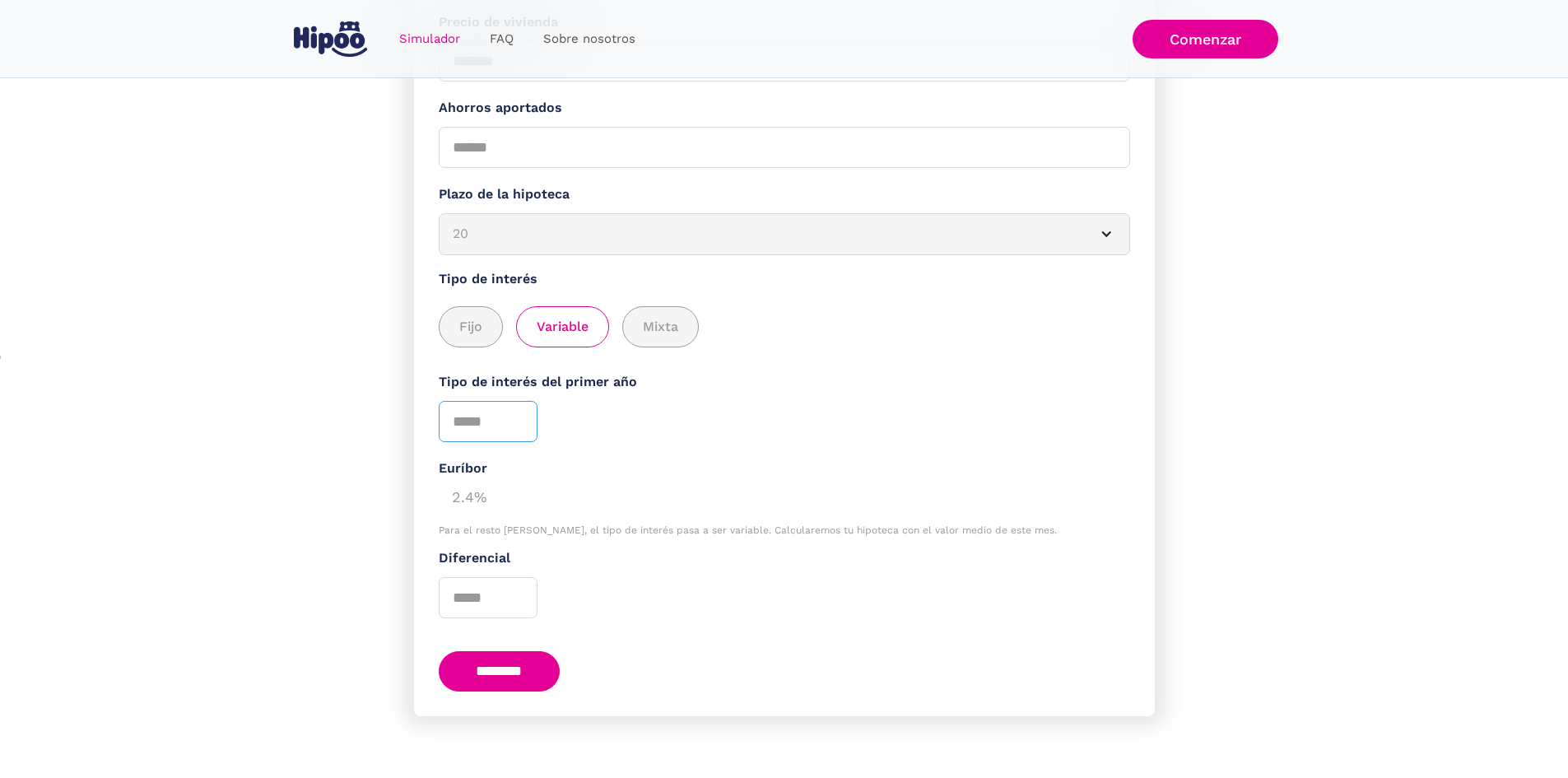
drag, startPoint x: 485, startPoint y: 417, endPoint x: 429, endPoint y: 410, distance: 56.4
click at [429, 410] on form "**********" at bounding box center [784, 264] width 741 height 904
type input "*"
click at [495, 651] on input "********" at bounding box center [499, 671] width 122 height 40
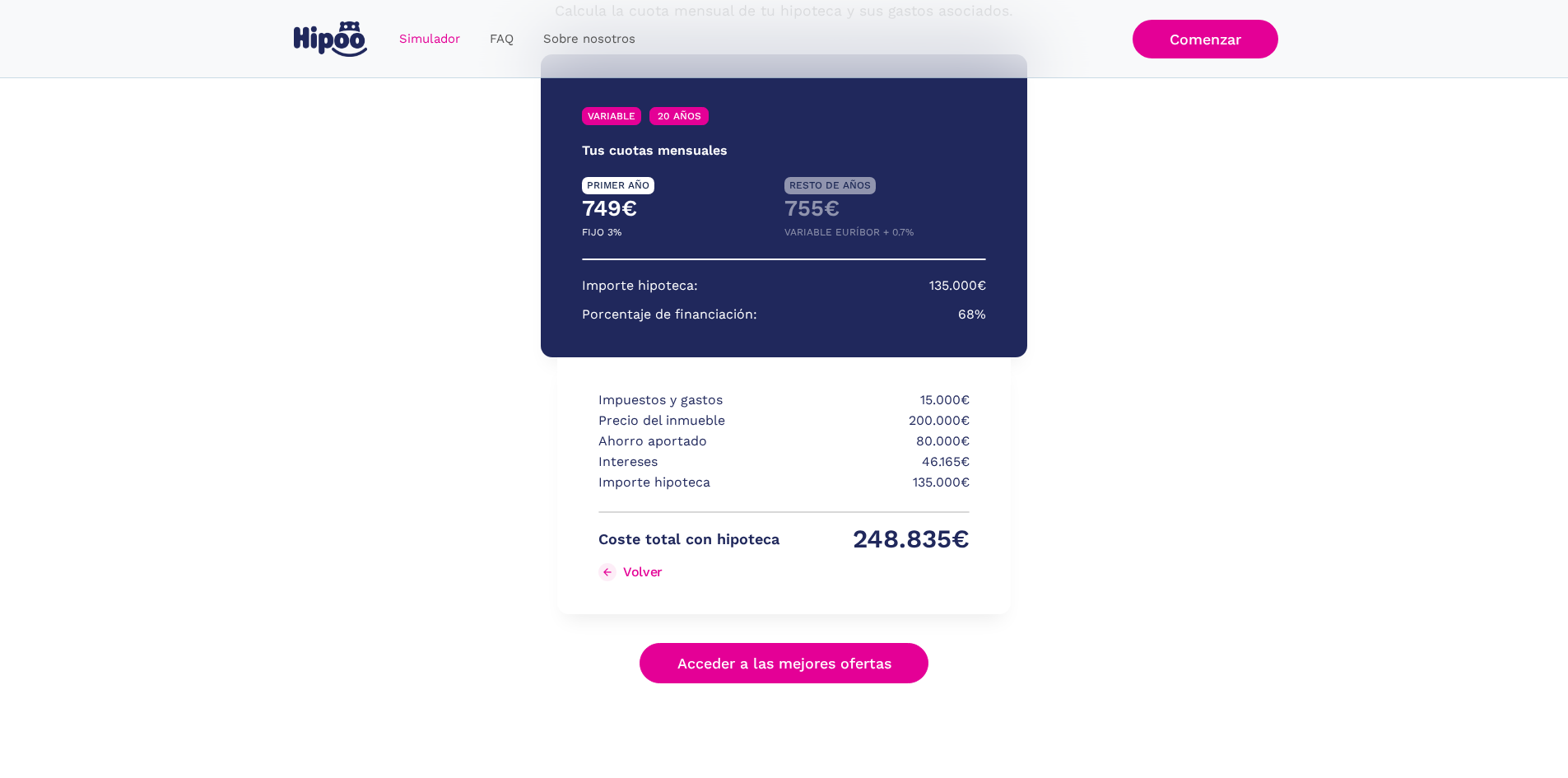
scroll to position [213, 0]
